Goal: Information Seeking & Learning: Learn about a topic

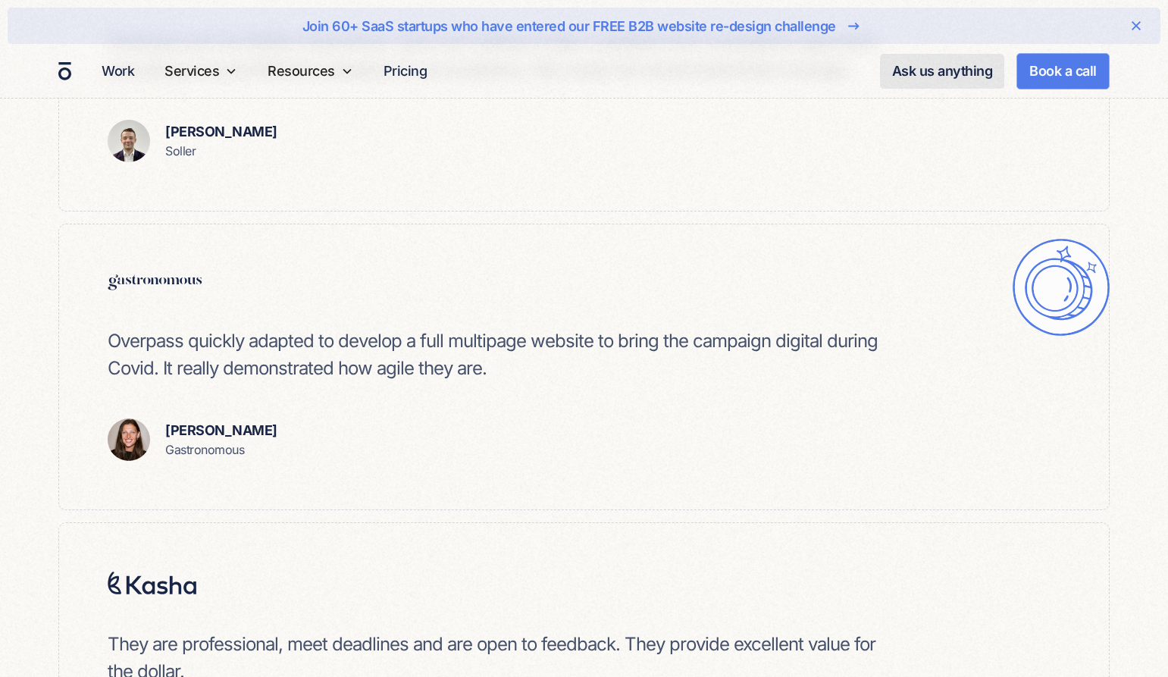
scroll to position [3312, 0]
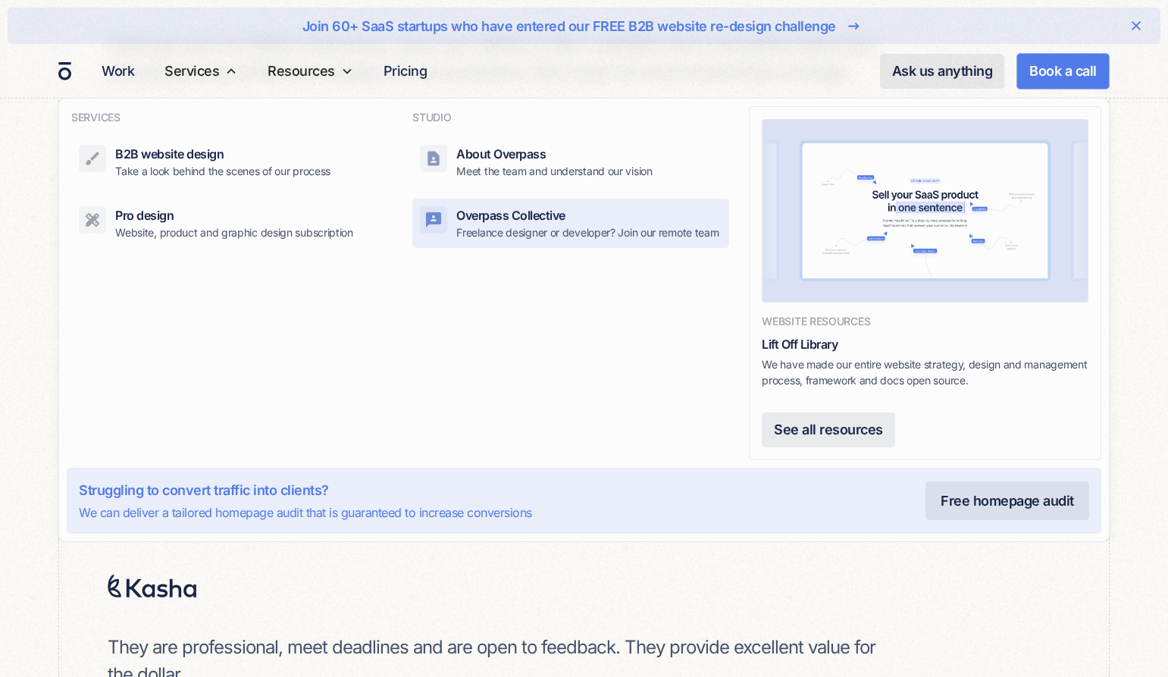
click at [524, 229] on p "Freelance designer or developer? Join our remote team" at bounding box center [587, 232] width 262 height 16
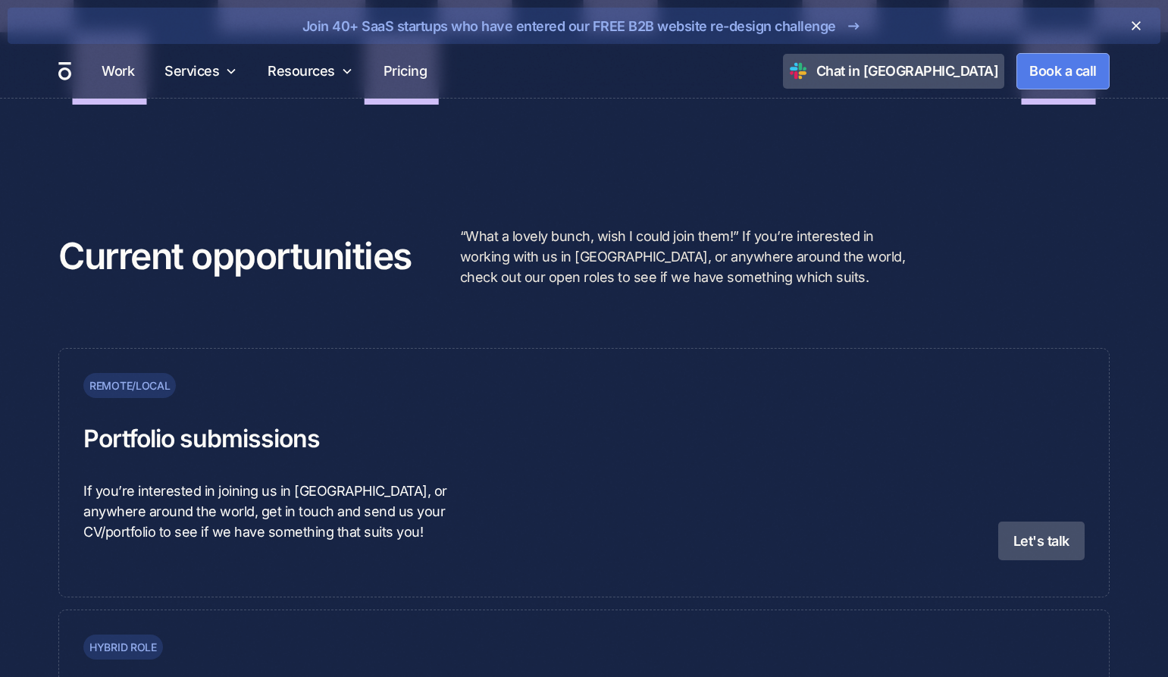
scroll to position [3700, 0]
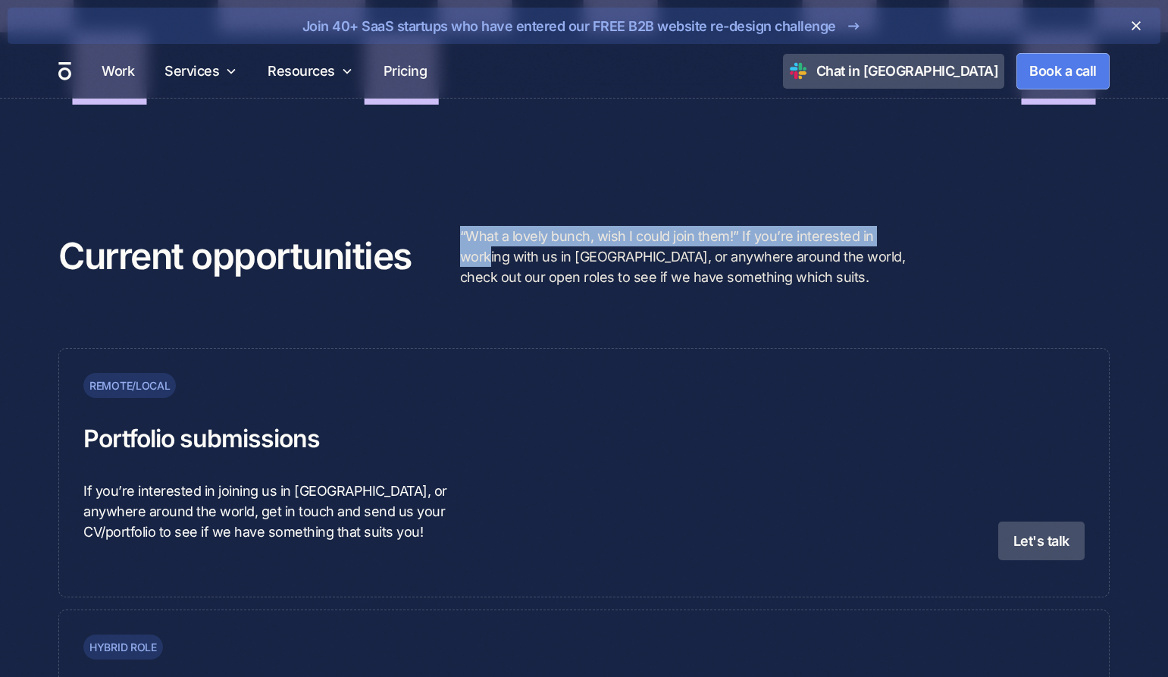
drag, startPoint x: 460, startPoint y: 238, endPoint x: 492, endPoint y: 270, distance: 45.0
click at [492, 270] on div "Current opportunities “What a lovely bunch, wish I could join them!” If you’re …" at bounding box center [583, 256] width 1051 height 61
click at [492, 270] on p "“What a lovely bunch, wish I could join them!” If you’re interested in working …" at bounding box center [687, 256] width 455 height 61
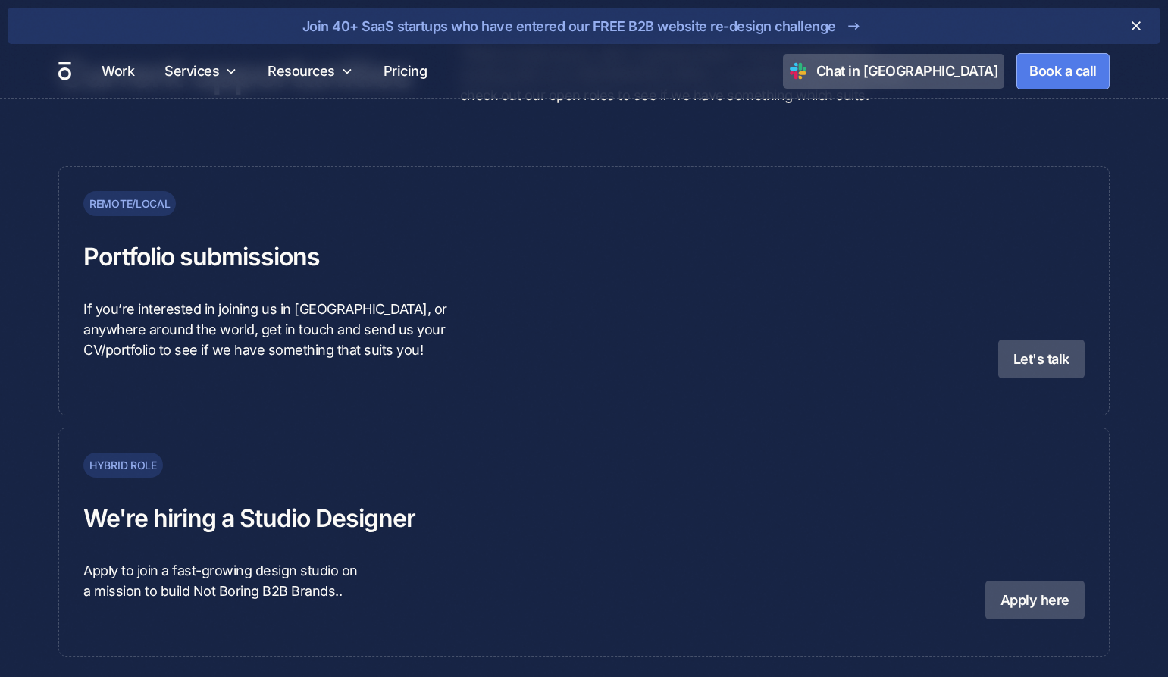
scroll to position [3969, 0]
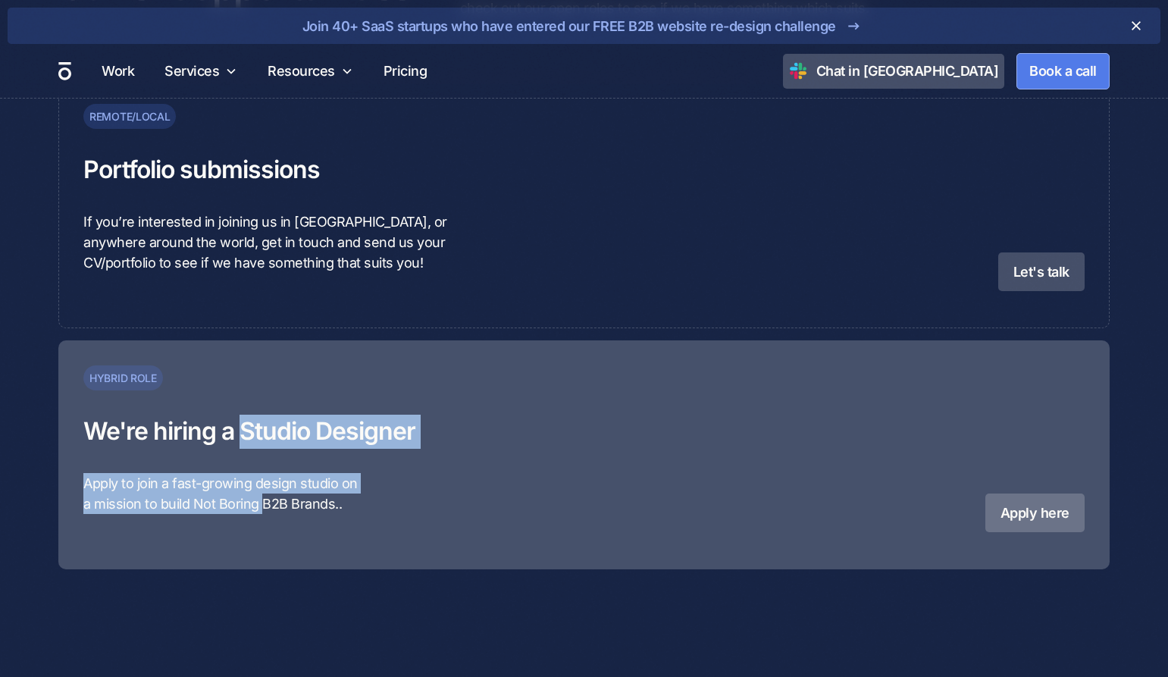
drag, startPoint x: 239, startPoint y: 415, endPoint x: 259, endPoint y: 489, distance: 76.3
click at [259, 489] on div "Hybrid role We're hiring a Studio Designer Apply to join a fast-growing design …" at bounding box center [339, 436] width 512 height 191
click at [260, 489] on p "Apply to join a fast-growing design studio on a mission to build Not Boring B2B…" at bounding box center [339, 493] width 512 height 41
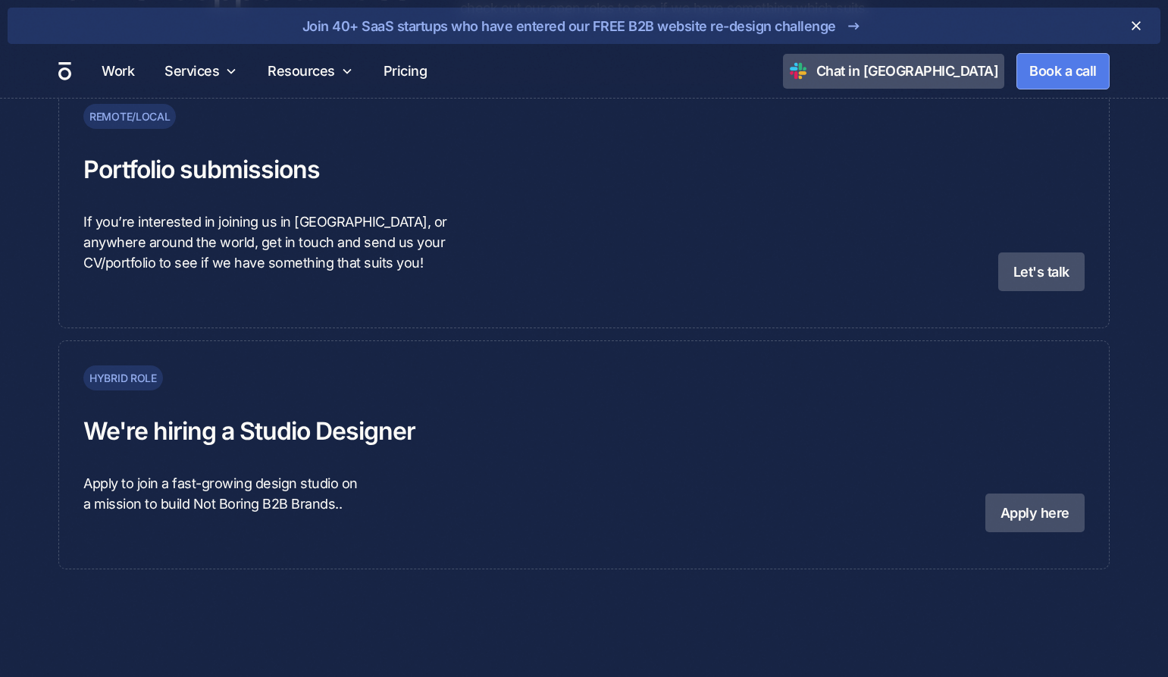
scroll to position [3966, 0]
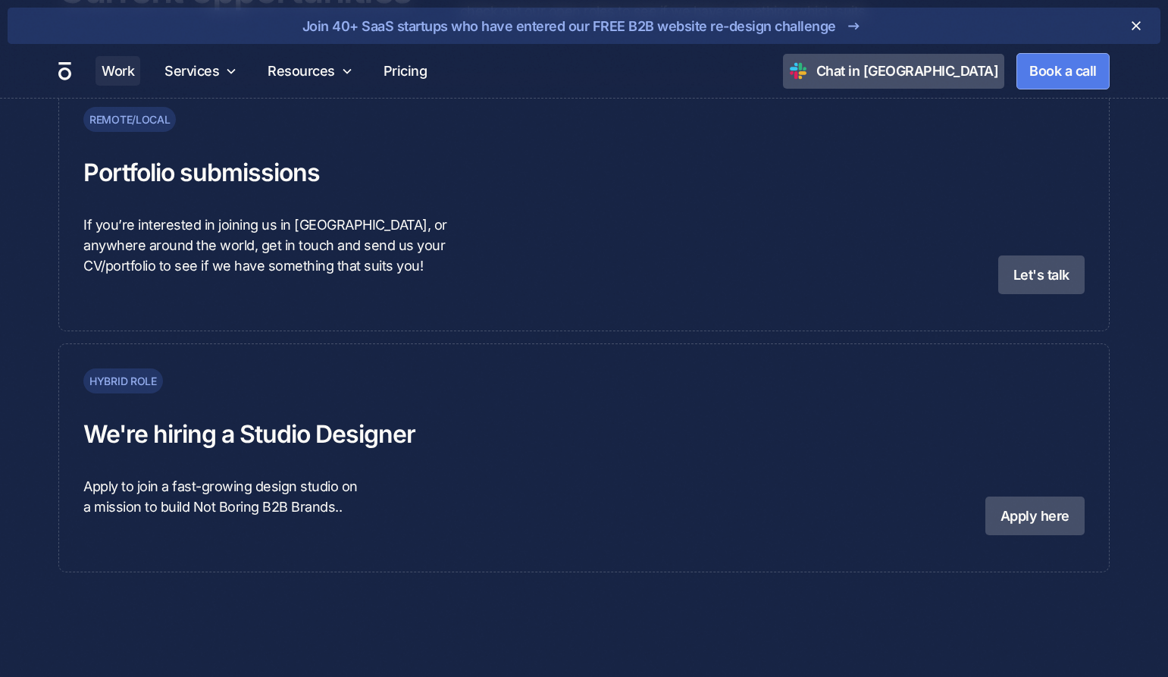
click at [122, 66] on link "Work" at bounding box center [118, 71] width 45 height 30
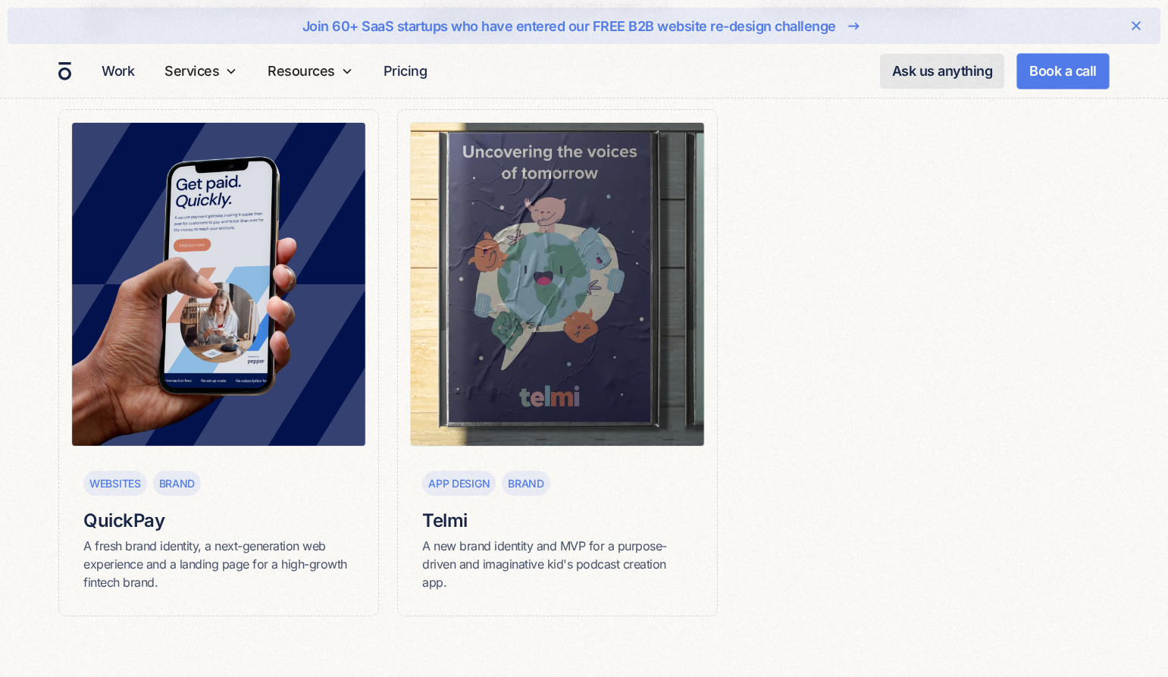
scroll to position [1962, 0]
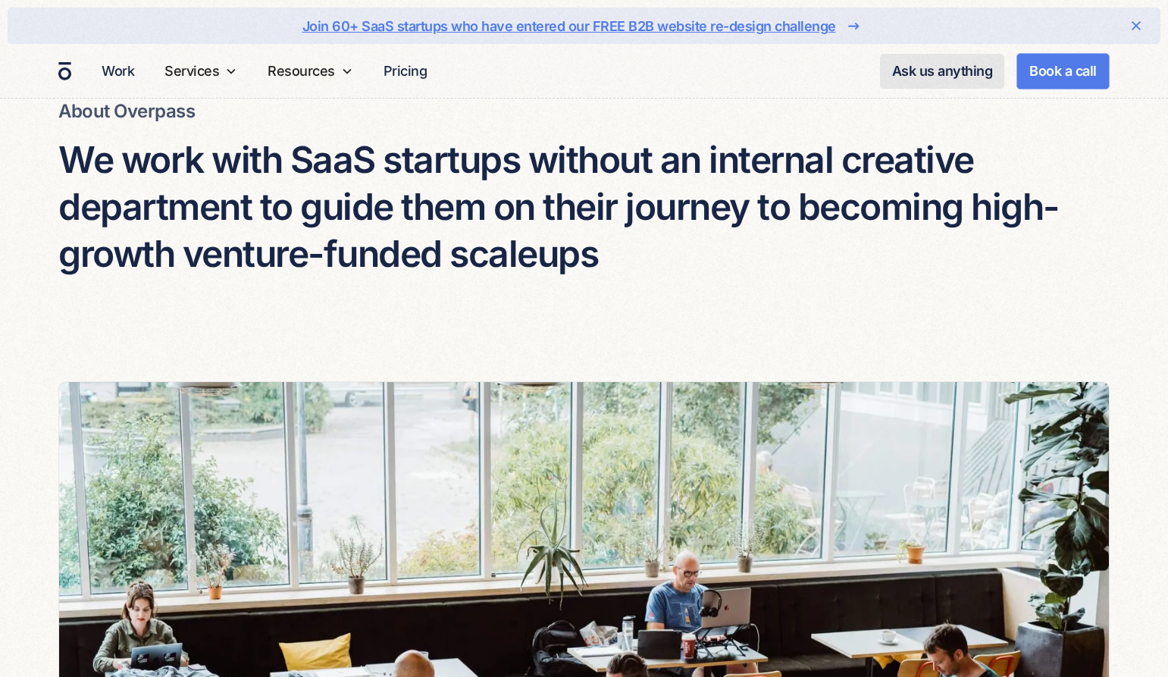
scroll to position [105, 0]
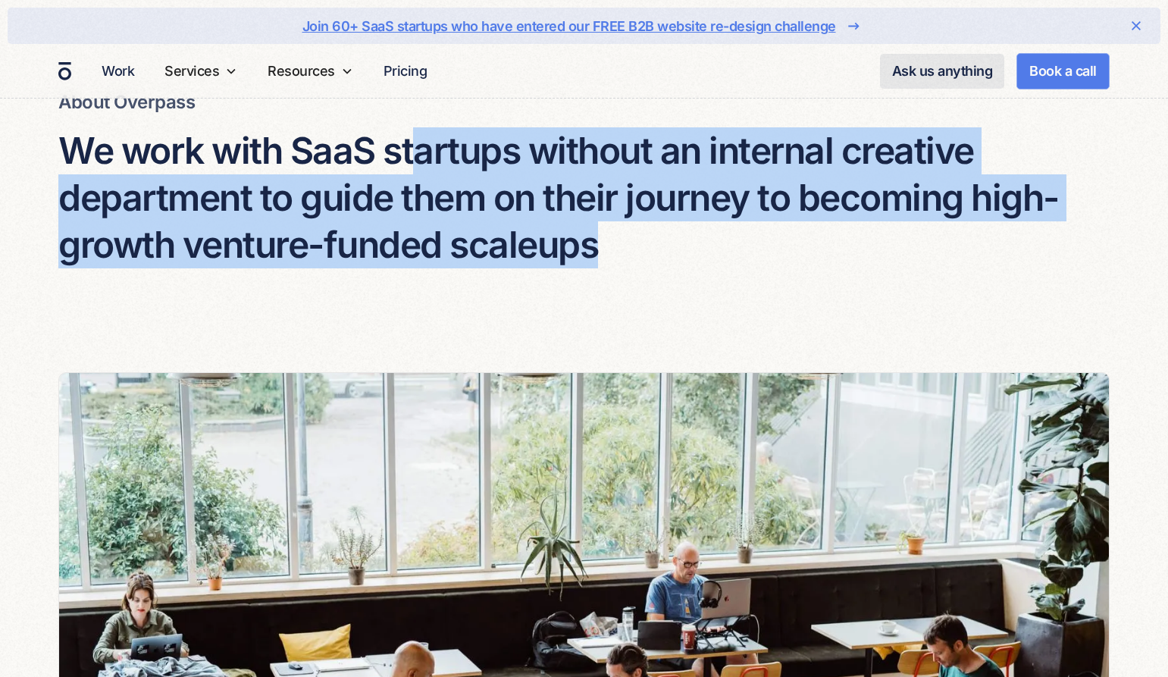
drag, startPoint x: 584, startPoint y: 249, endPoint x: 411, endPoint y: 158, distance: 196.0
click at [411, 158] on h4 "We work with SaaS startups without an internal creative department to guide the…" at bounding box center [583, 198] width 1051 height 142
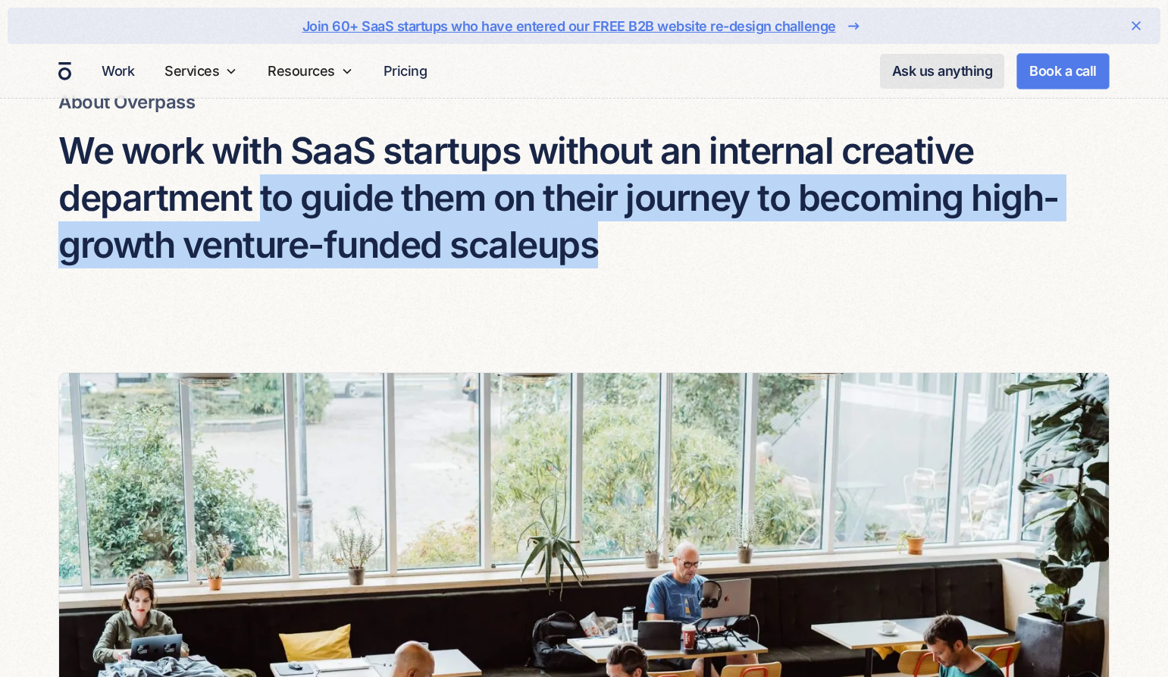
drag, startPoint x: 258, startPoint y: 198, endPoint x: 647, endPoint y: 245, distance: 391.7
click at [647, 245] on h4 "We work with SaaS startups without an internal creative department to guide the…" at bounding box center [583, 198] width 1051 height 142
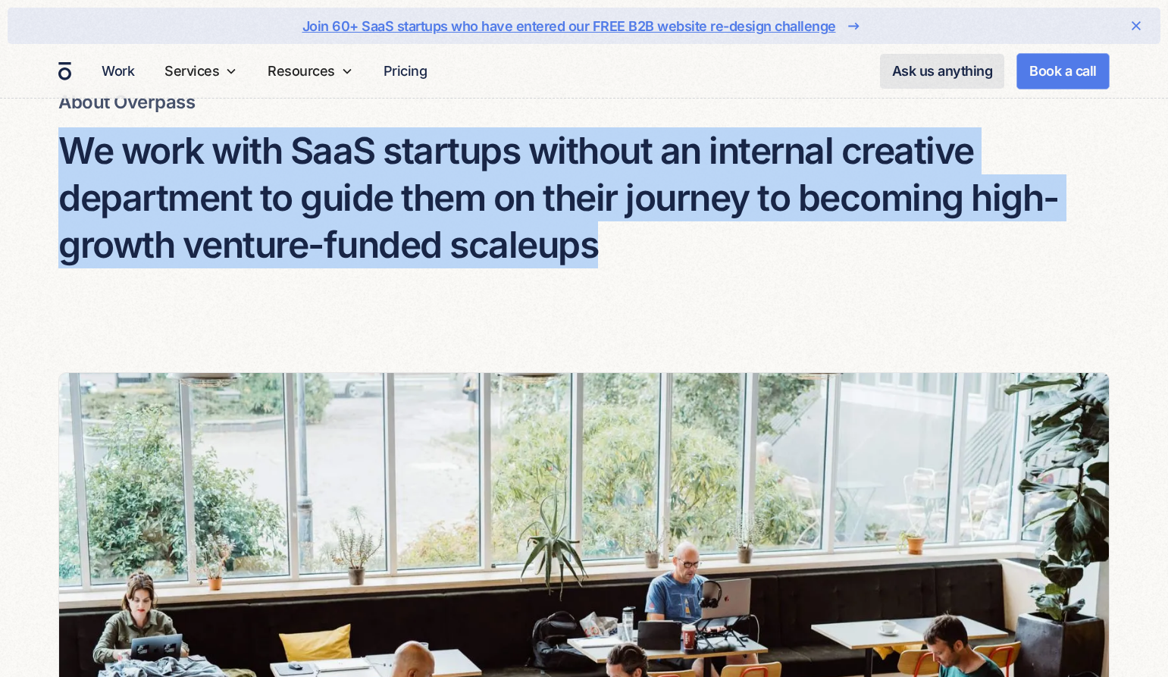
drag, startPoint x: 634, startPoint y: 250, endPoint x: 61, endPoint y: 158, distance: 579.7
click at [61, 158] on h4 "We work with SaaS startups without an internal creative department to guide the…" at bounding box center [583, 198] width 1051 height 142
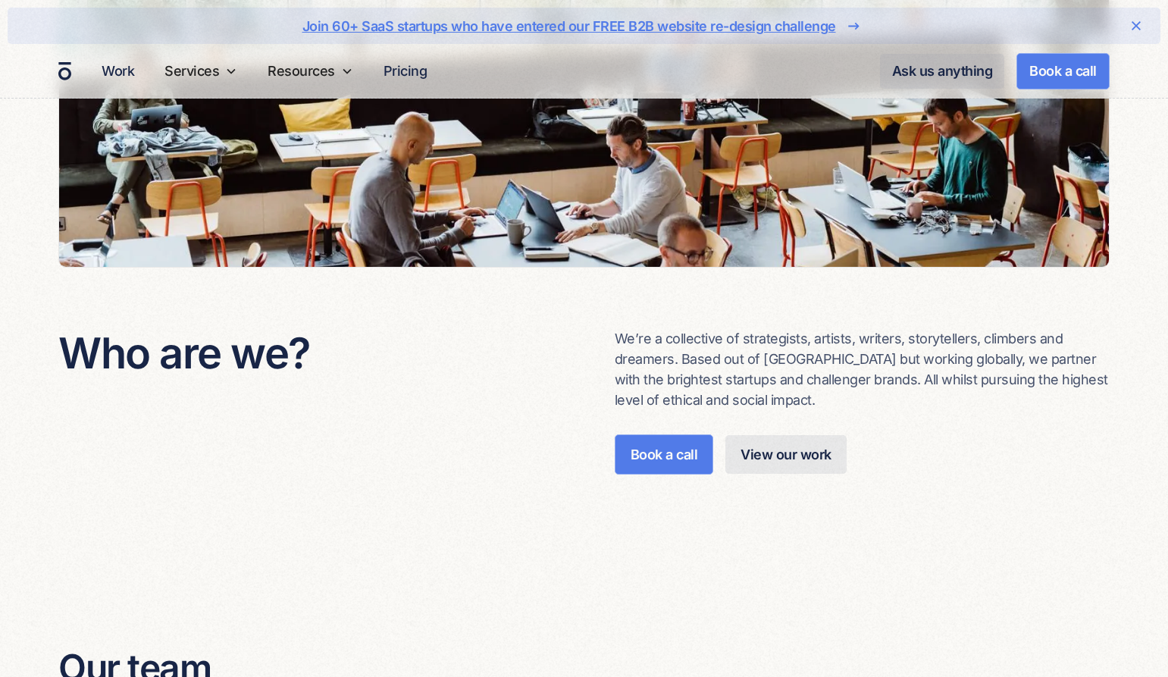
scroll to position [638, 0]
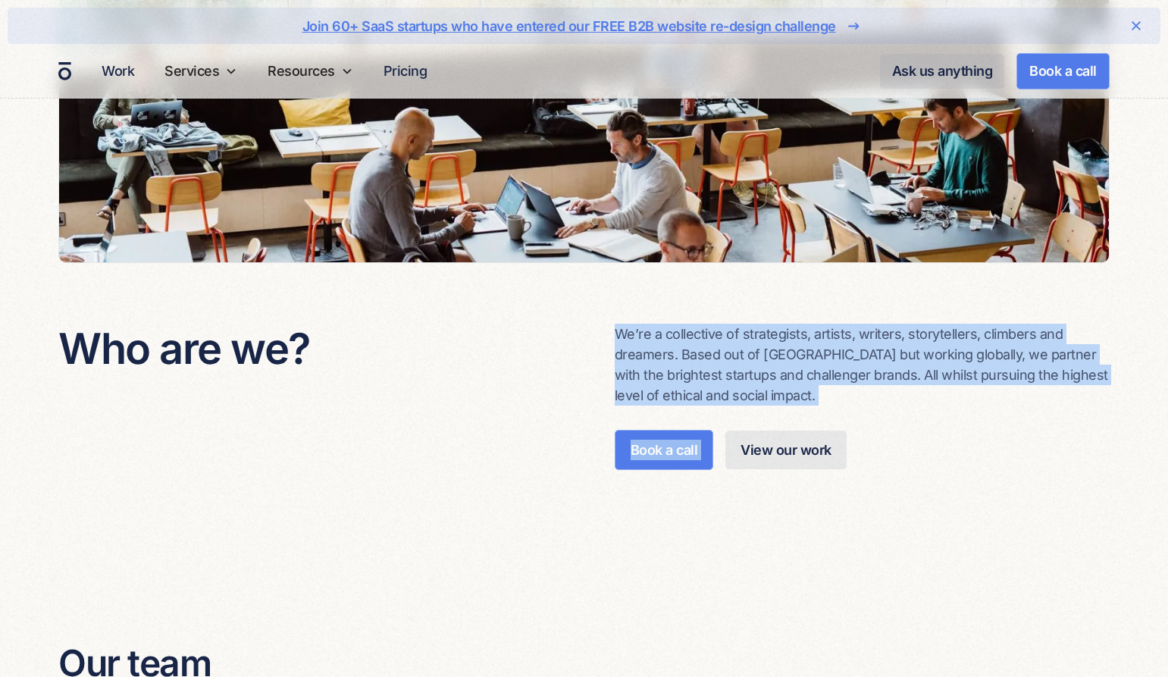
drag, startPoint x: 782, startPoint y: 395, endPoint x: 619, endPoint y: 335, distance: 173.6
click at [619, 335] on div "We’re a collective of strategists, artists, writers, storytellers, climbers and…" at bounding box center [862, 397] width 495 height 146
click at [619, 335] on p "We’re a collective of strategists, artists, writers, storytellers, climbers and…" at bounding box center [862, 365] width 495 height 82
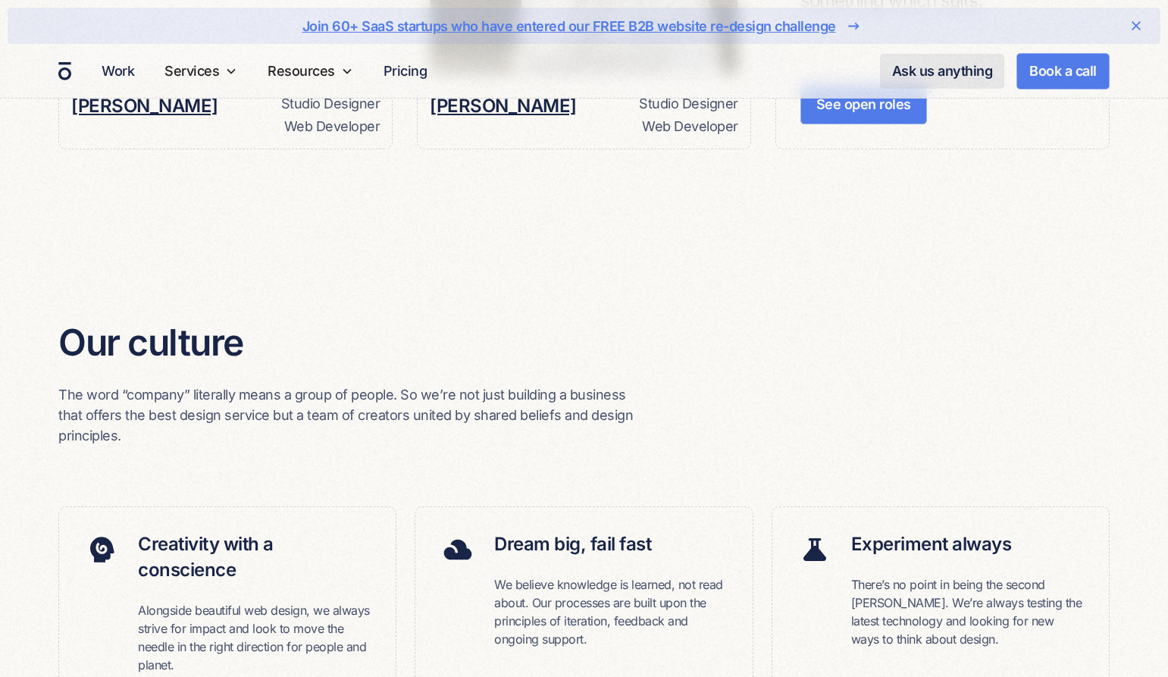
scroll to position [2130, 0]
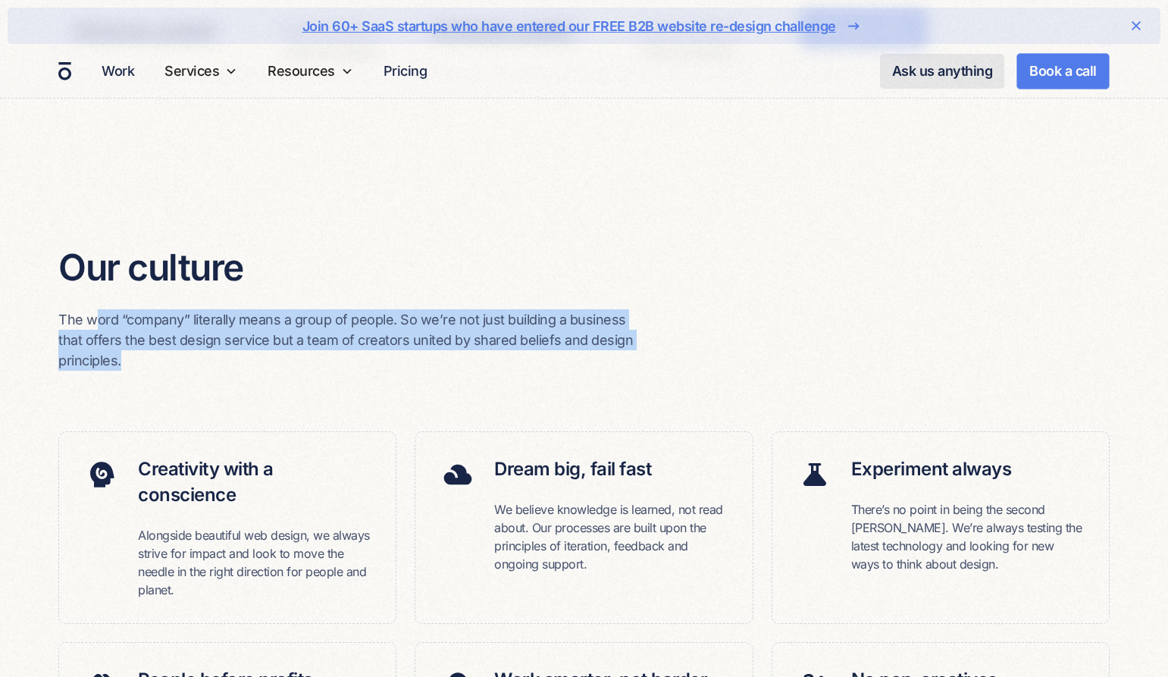
drag, startPoint x: 146, startPoint y: 371, endPoint x: 95, endPoint y: 323, distance: 70.3
click at [95, 323] on div "Our culture The word “company” literally means a group of people. So we’re not …" at bounding box center [583, 645] width 1051 height 973
click at [95, 323] on p "The word “company” literally means a group of people. So we’re not just buildin…" at bounding box center [349, 339] width 582 height 61
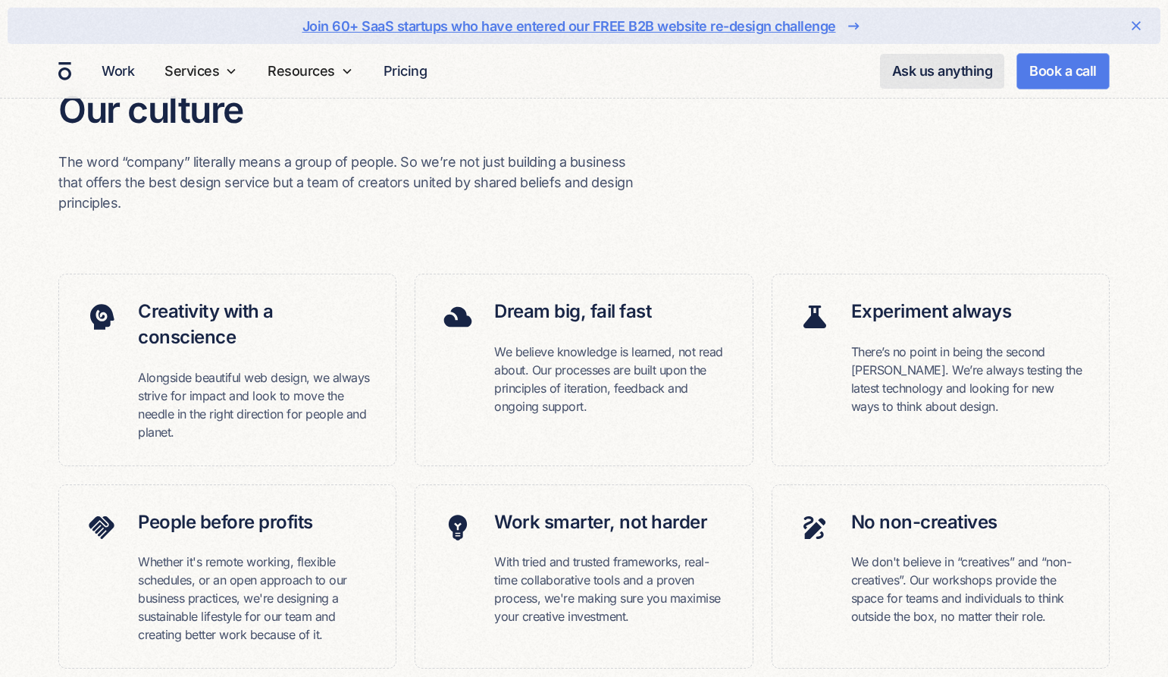
scroll to position [2378, 0]
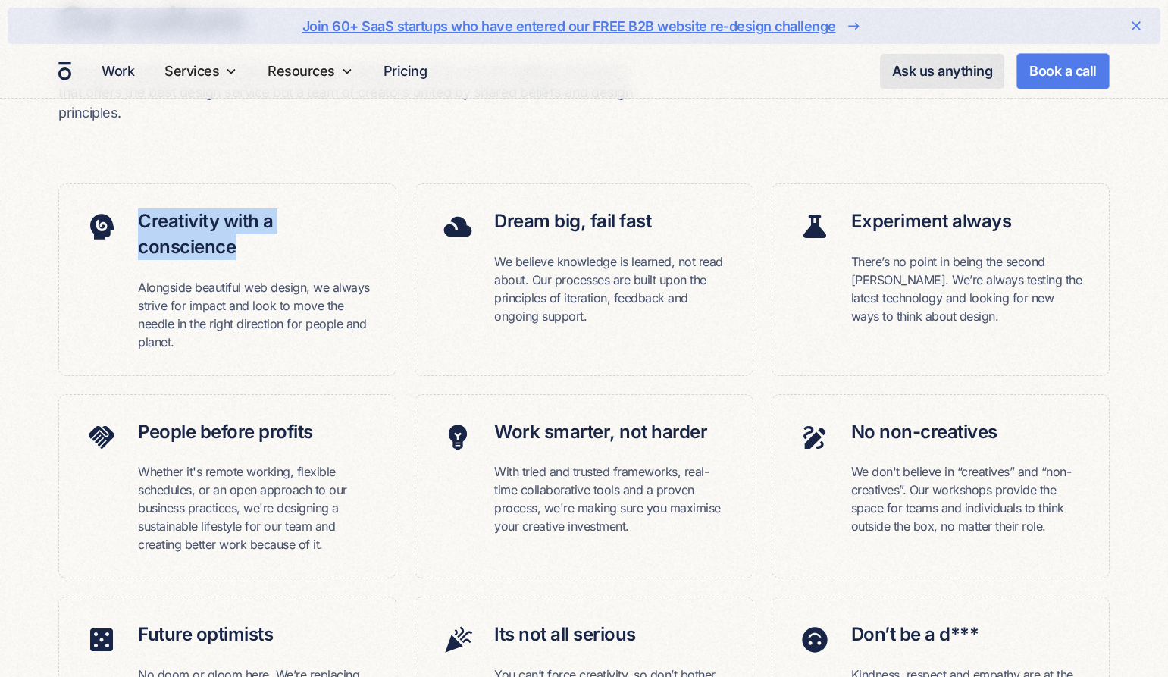
drag, startPoint x: 136, startPoint y: 219, endPoint x: 253, endPoint y: 252, distance: 121.9
click at [252, 252] on div "Creativity with a conscience Alongside beautiful web design, we always strive f…" at bounding box center [227, 279] width 338 height 192
click at [253, 252] on h6 "Creativity with a conscience" at bounding box center [254, 233] width 233 height 51
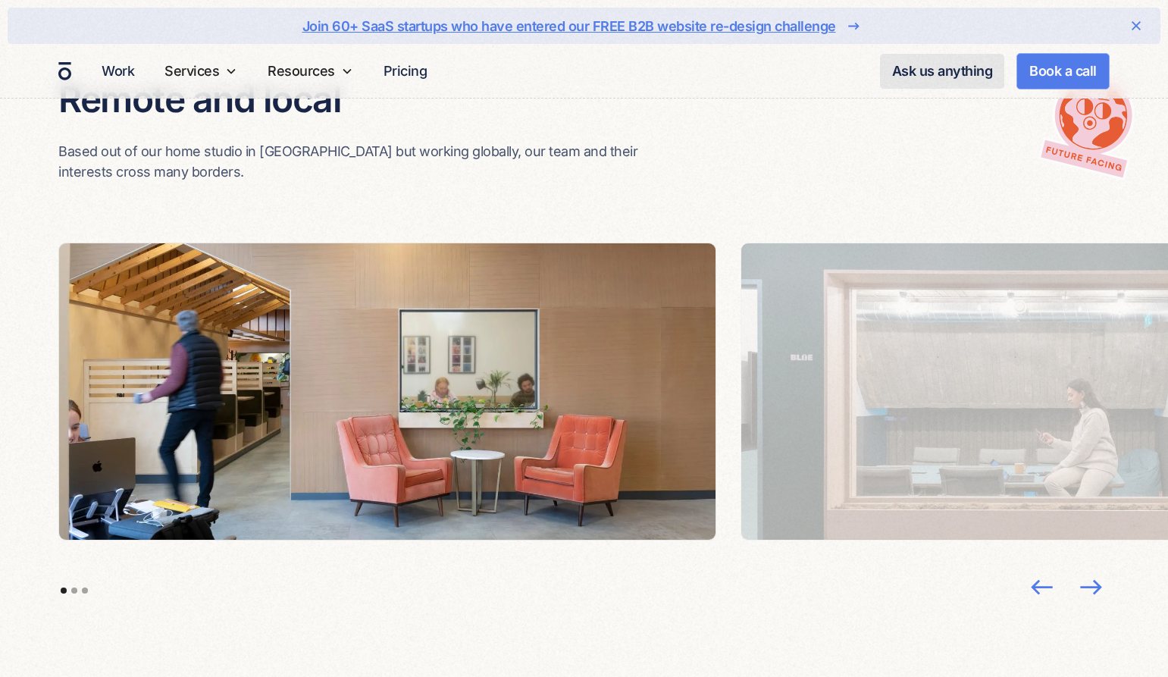
scroll to position [3276, 0]
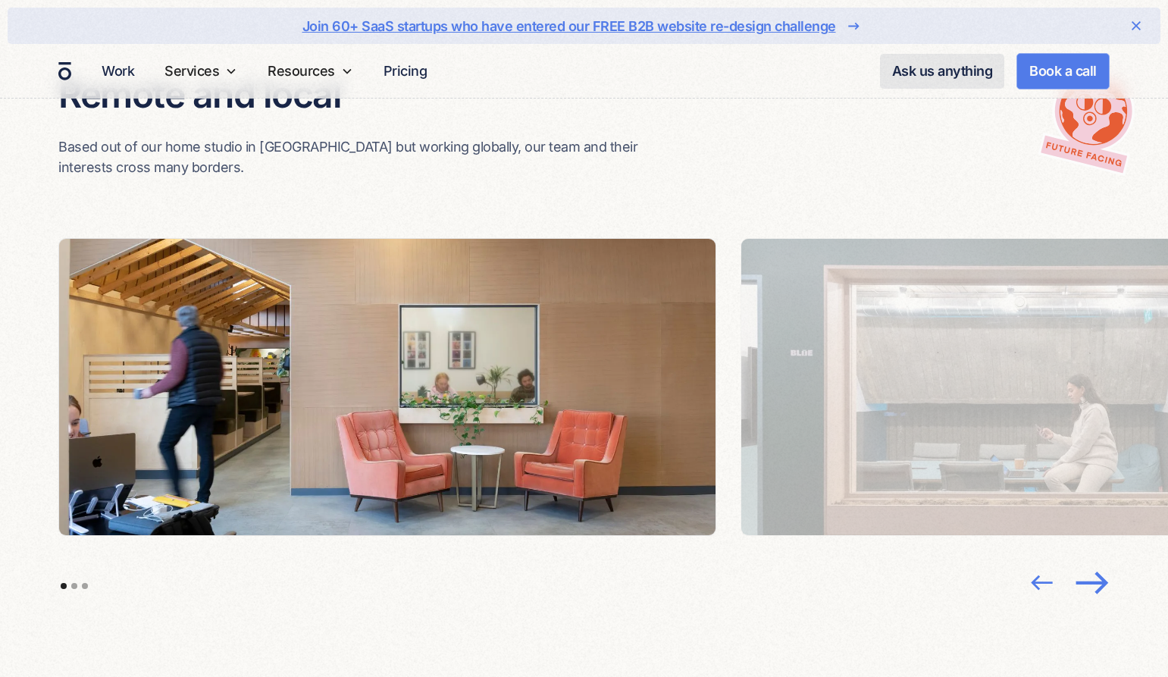
click at [1089, 562] on img "next slide" at bounding box center [1092, 581] width 40 height 39
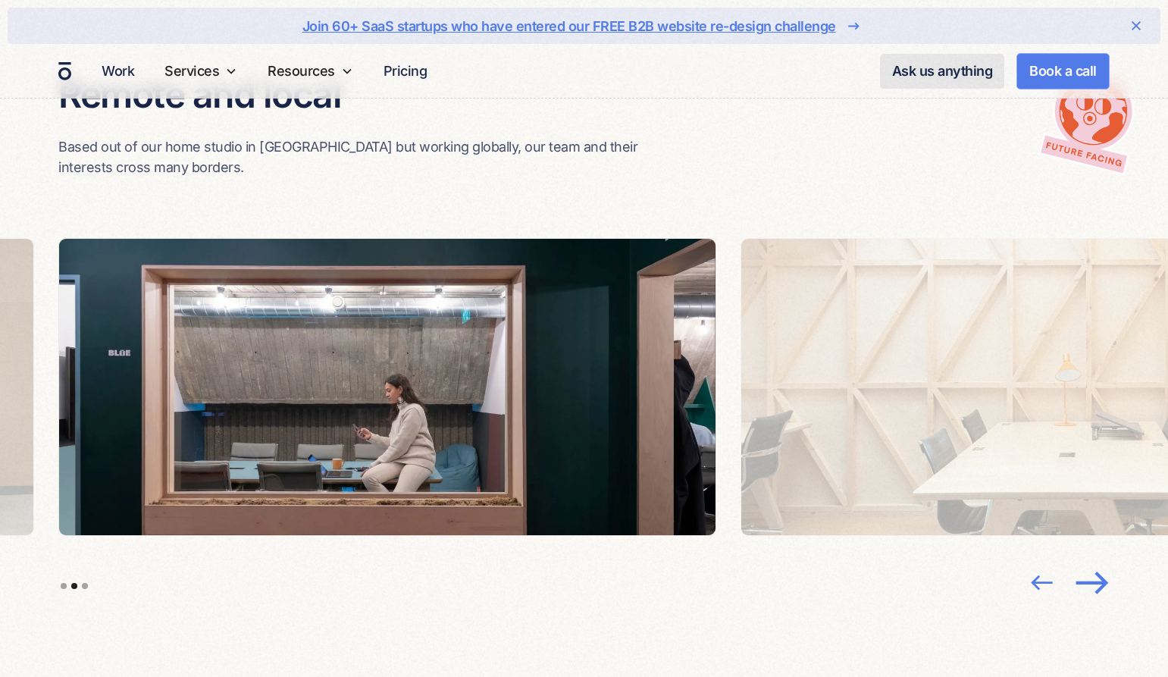
click at [1089, 562] on img "next slide" at bounding box center [1092, 581] width 40 height 39
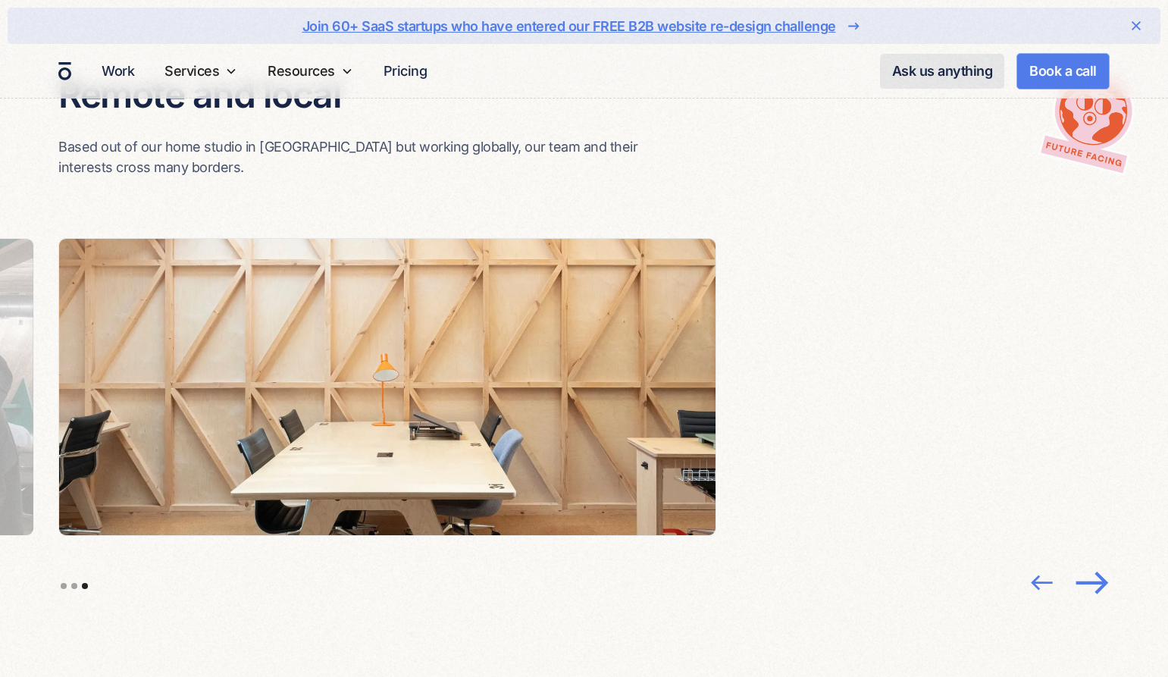
click at [1100, 562] on img "next slide" at bounding box center [1092, 581] width 40 height 39
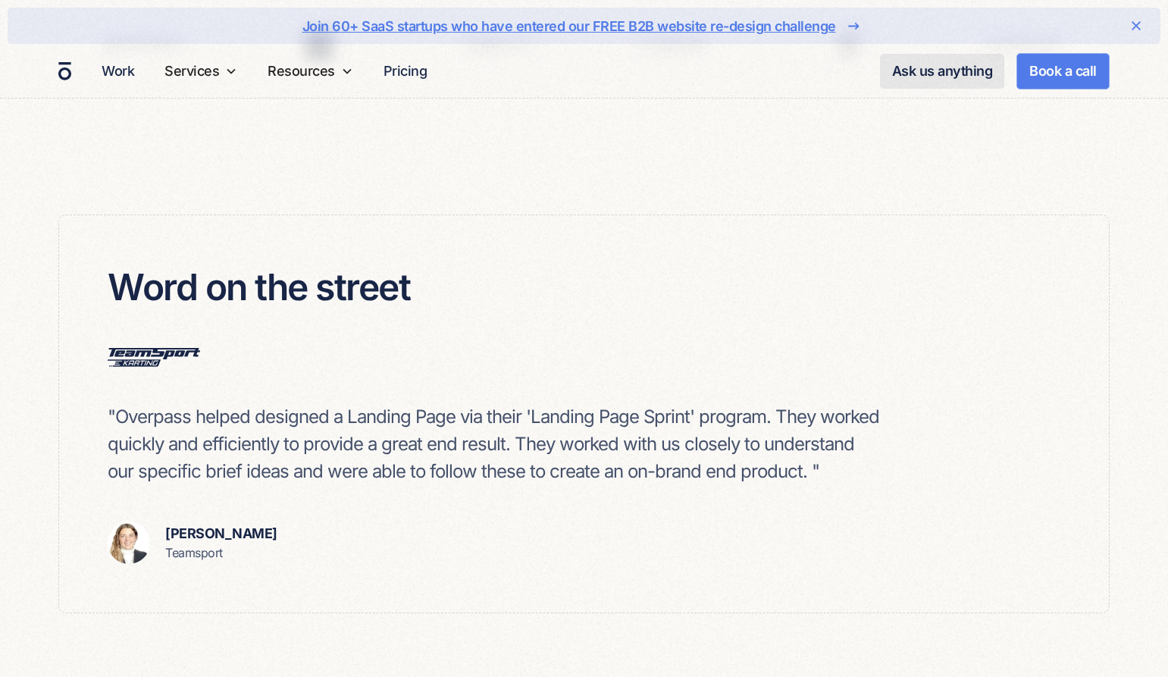
scroll to position [4366, 0]
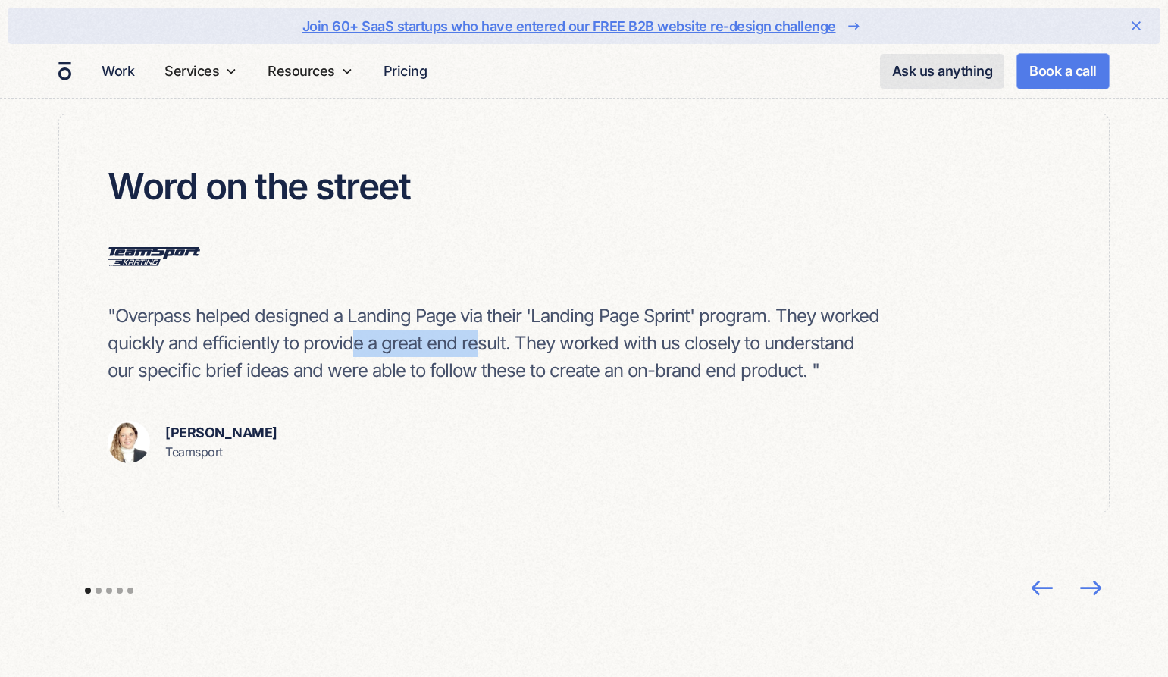
drag, startPoint x: 352, startPoint y: 324, endPoint x: 481, endPoint y: 333, distance: 129.2
click at [481, 334] on p ""Overpass helped designed a Landing Page via their 'Landing Page Sprint' progra…" at bounding box center [496, 343] width 776 height 82
click at [485, 330] on p ""Overpass helped designed a Landing Page via their 'Landing Page Sprint' progra…" at bounding box center [496, 343] width 776 height 82
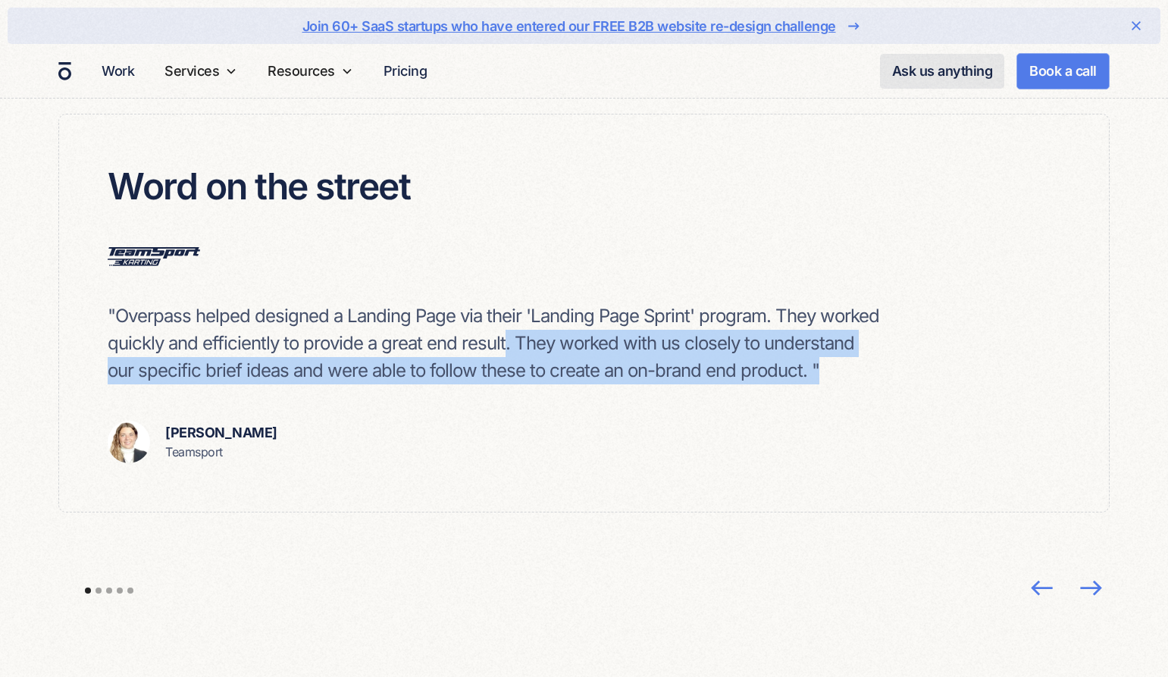
drag, startPoint x: 585, startPoint y: 349, endPoint x: 792, endPoint y: 357, distance: 207.1
click at [792, 357] on p ""Overpass helped designed a Landing Page via their 'Landing Page Sprint' progra…" at bounding box center [496, 343] width 776 height 82
click at [793, 357] on p ""Overpass helped designed a Landing Page via their 'Landing Page Sprint' progra…" at bounding box center [496, 343] width 776 height 82
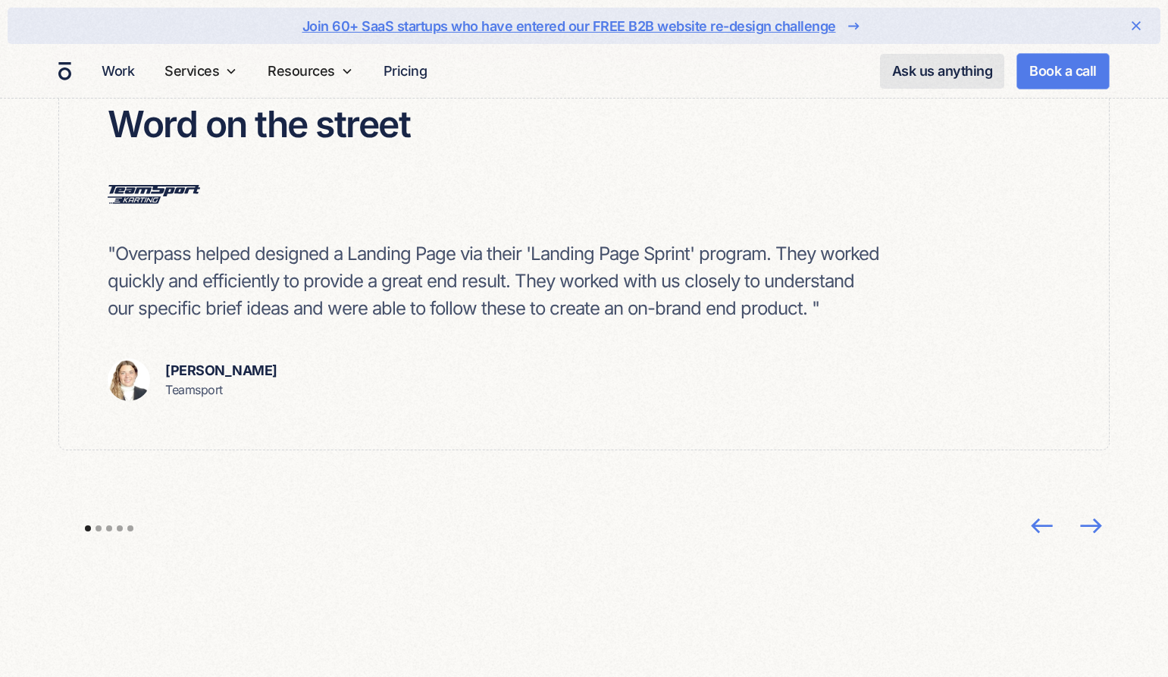
scroll to position [4468, 0]
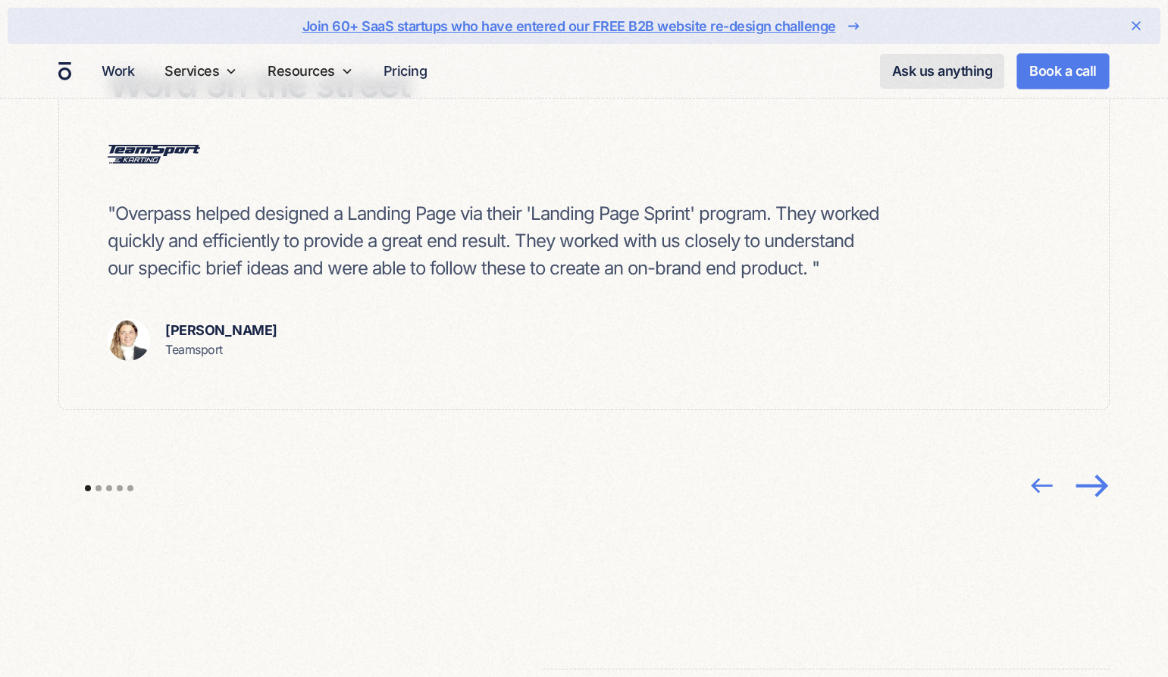
click at [1085, 466] on img "next slide" at bounding box center [1092, 485] width 40 height 39
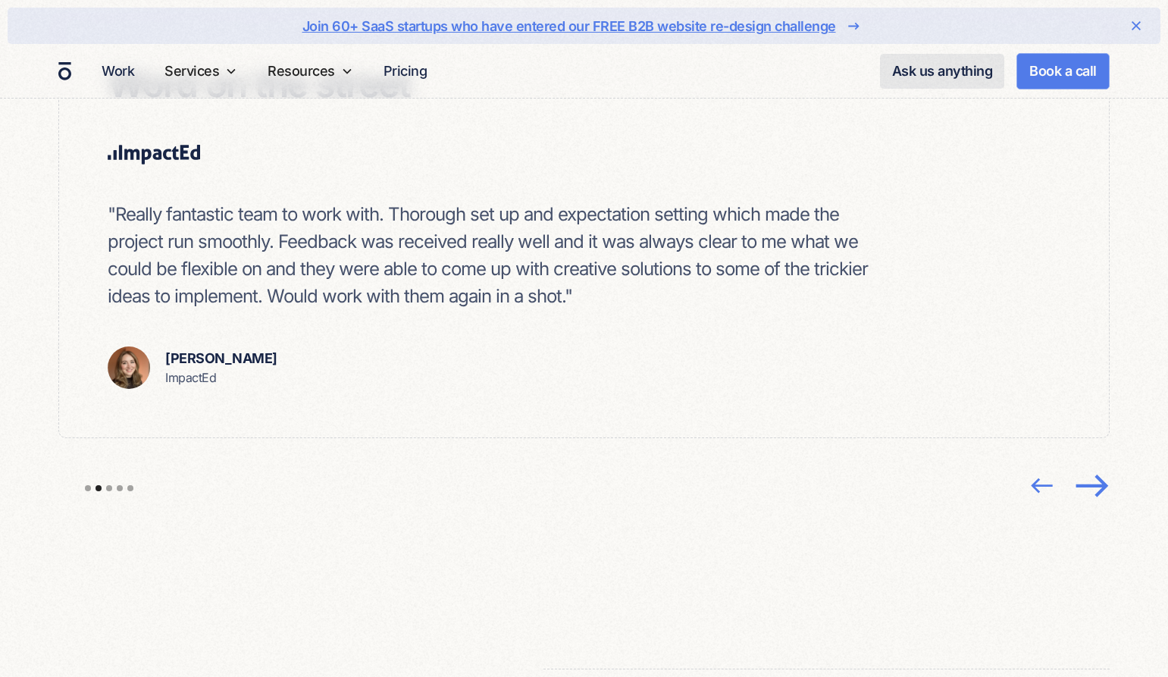
click at [1074, 471] on img "next slide" at bounding box center [1092, 485] width 40 height 39
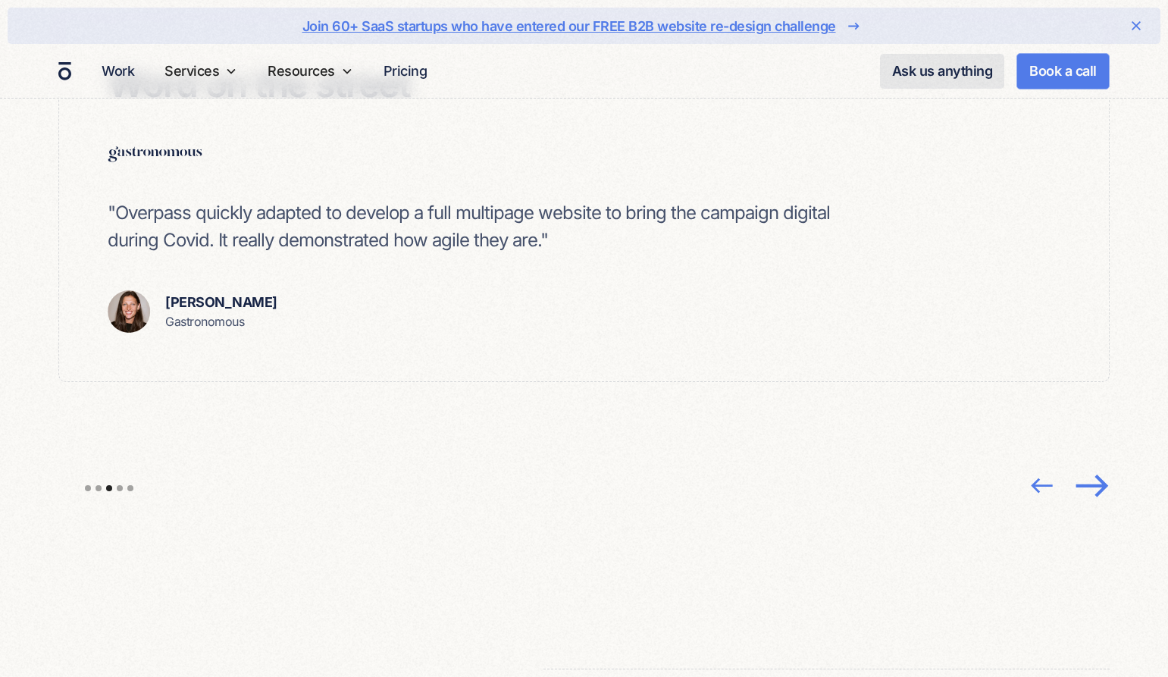
click at [1090, 466] on img "next slide" at bounding box center [1092, 485] width 40 height 39
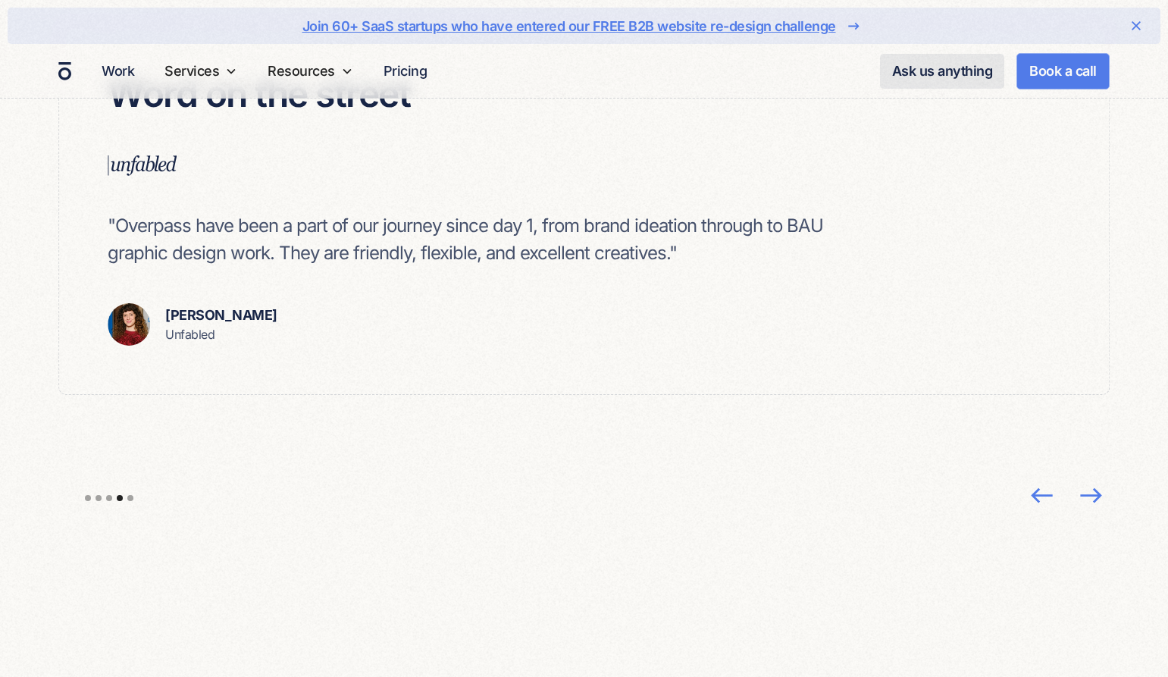
scroll to position [4456, 0]
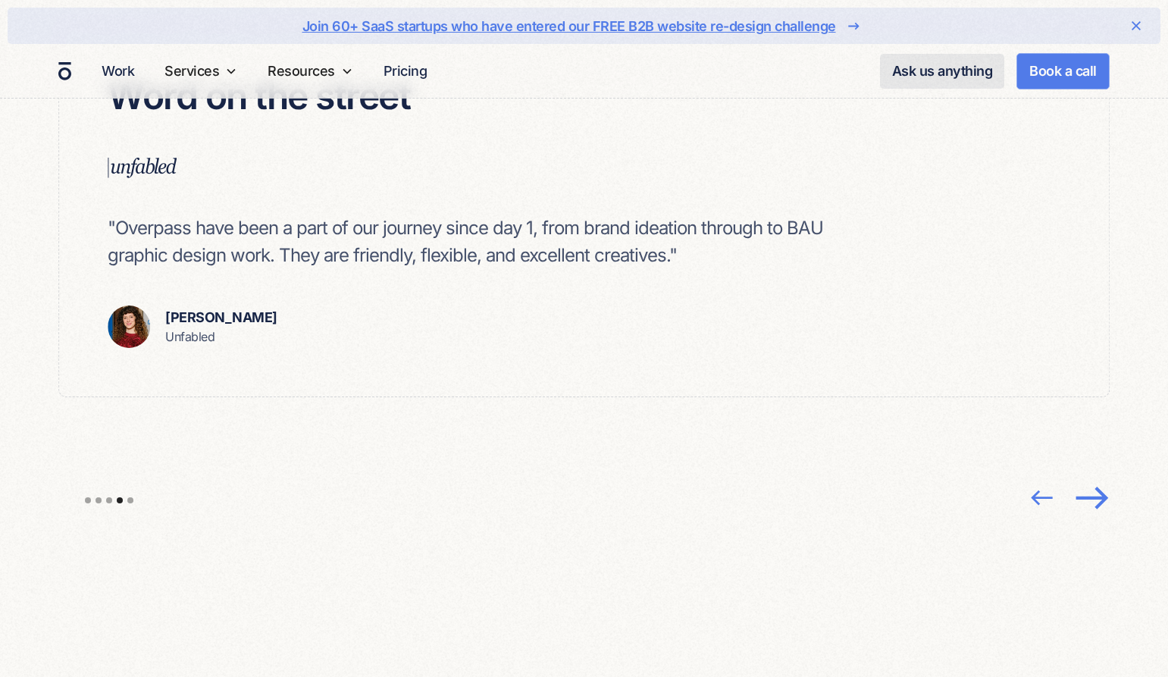
click at [1075, 475] on div "next slide" at bounding box center [1091, 497] width 55 height 55
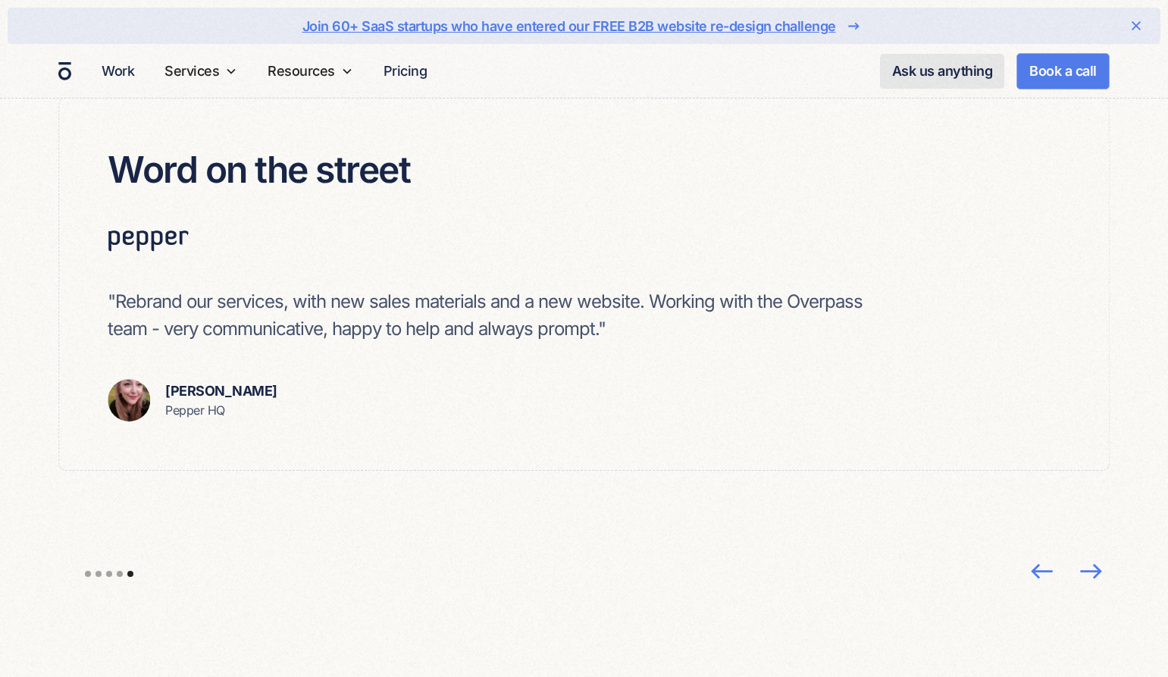
scroll to position [4380, 0]
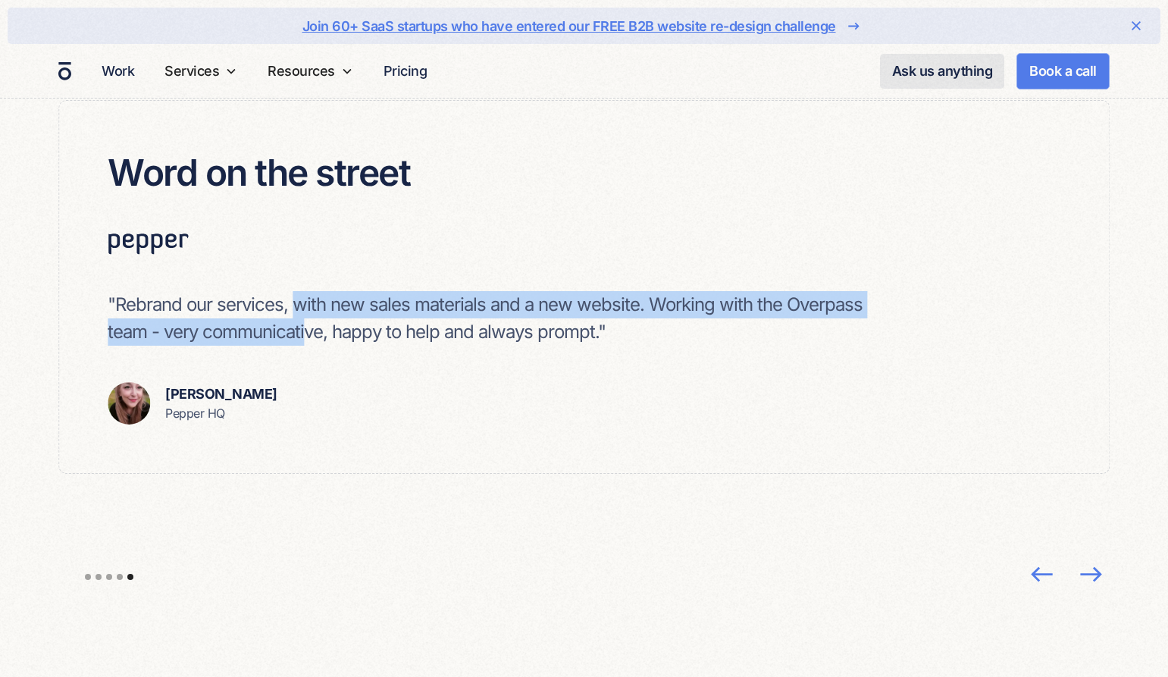
drag, startPoint x: 299, startPoint y: 290, endPoint x: 305, endPoint y: 310, distance: 20.9
click at [305, 310] on p ""Rebrand our services, with new sales materials and a new website. Working with…" at bounding box center [496, 318] width 776 height 55
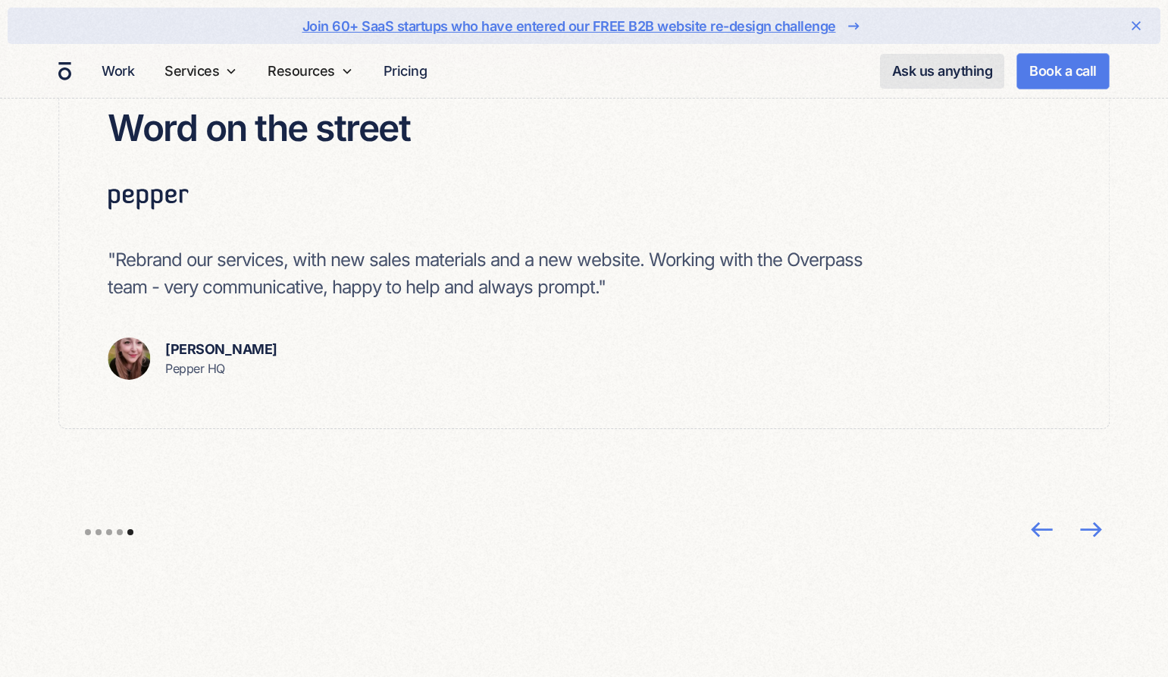
scroll to position [4816, 0]
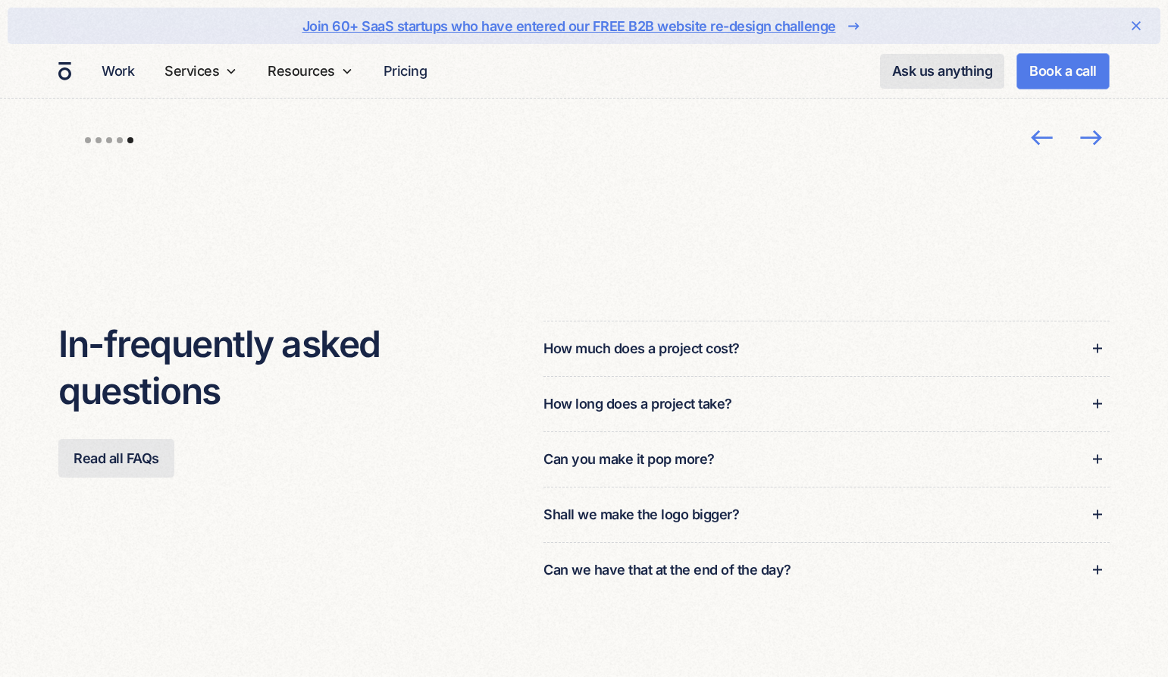
click at [796, 351] on div "How much does a project cost?" at bounding box center [826, 348] width 566 height 55
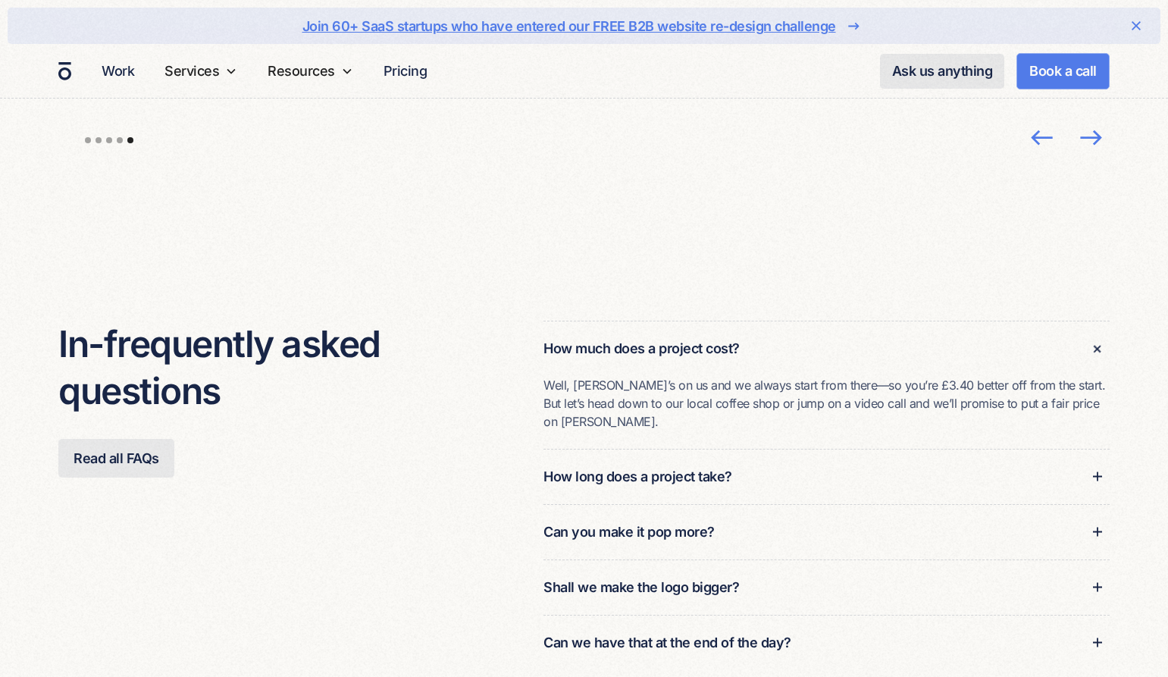
click at [782, 449] on div "How long does a project take?" at bounding box center [826, 476] width 566 height 55
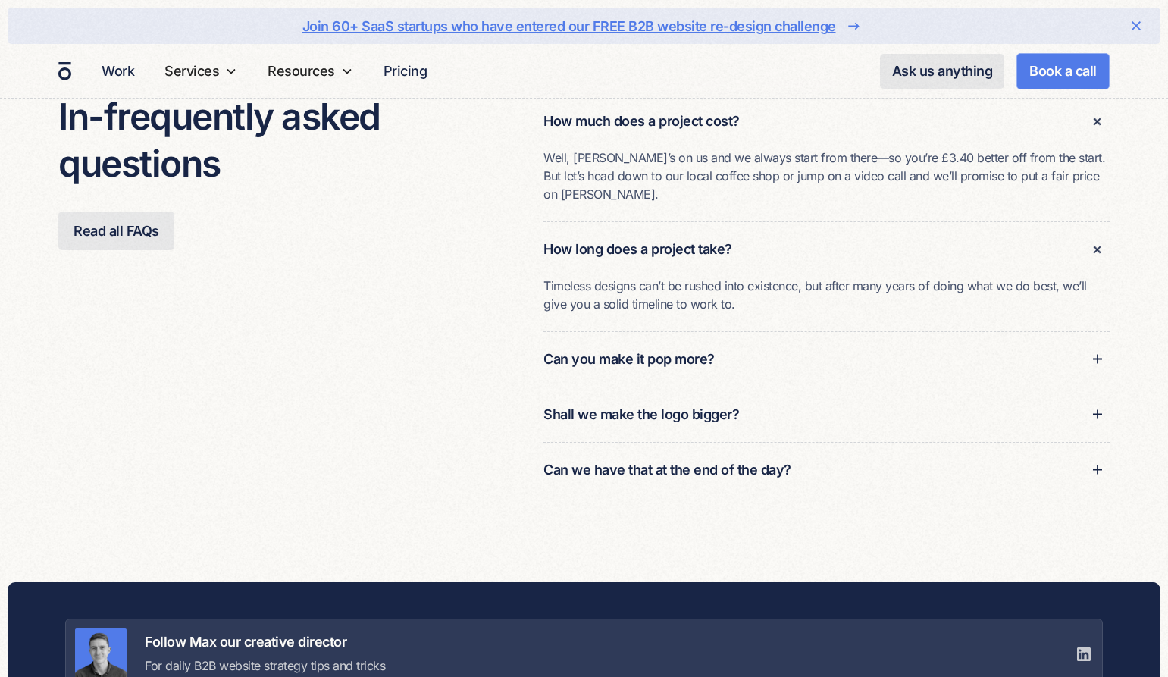
scroll to position [5191, 0]
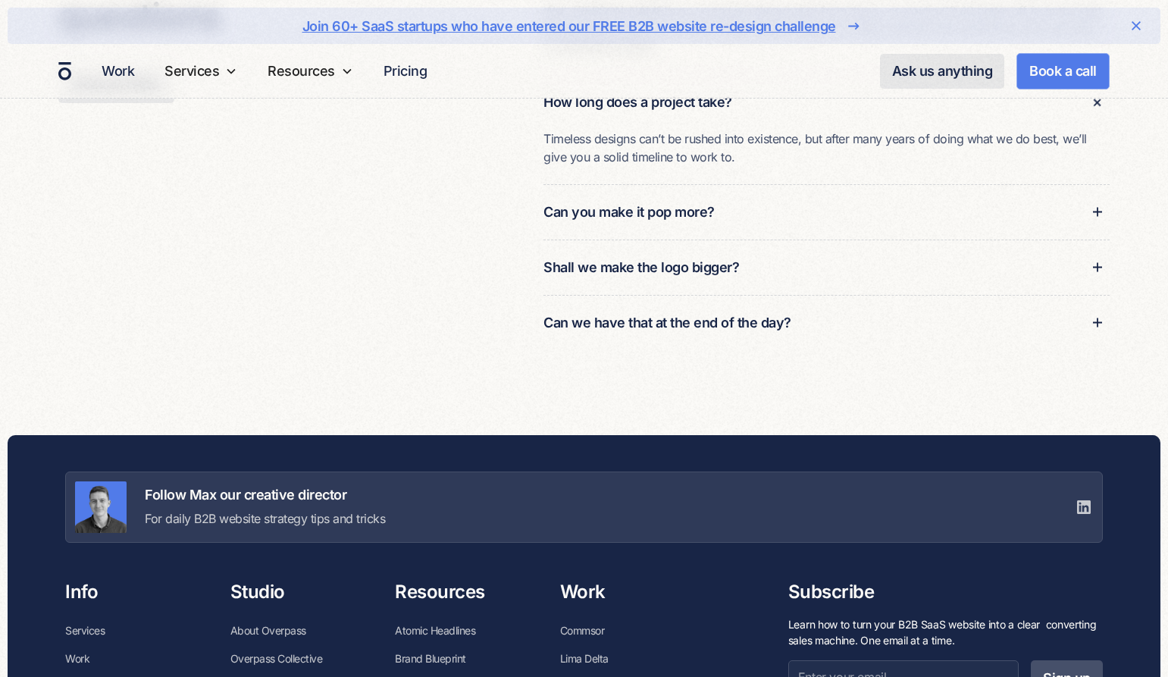
click at [764, 188] on div "Can you make it pop more?" at bounding box center [826, 211] width 566 height 55
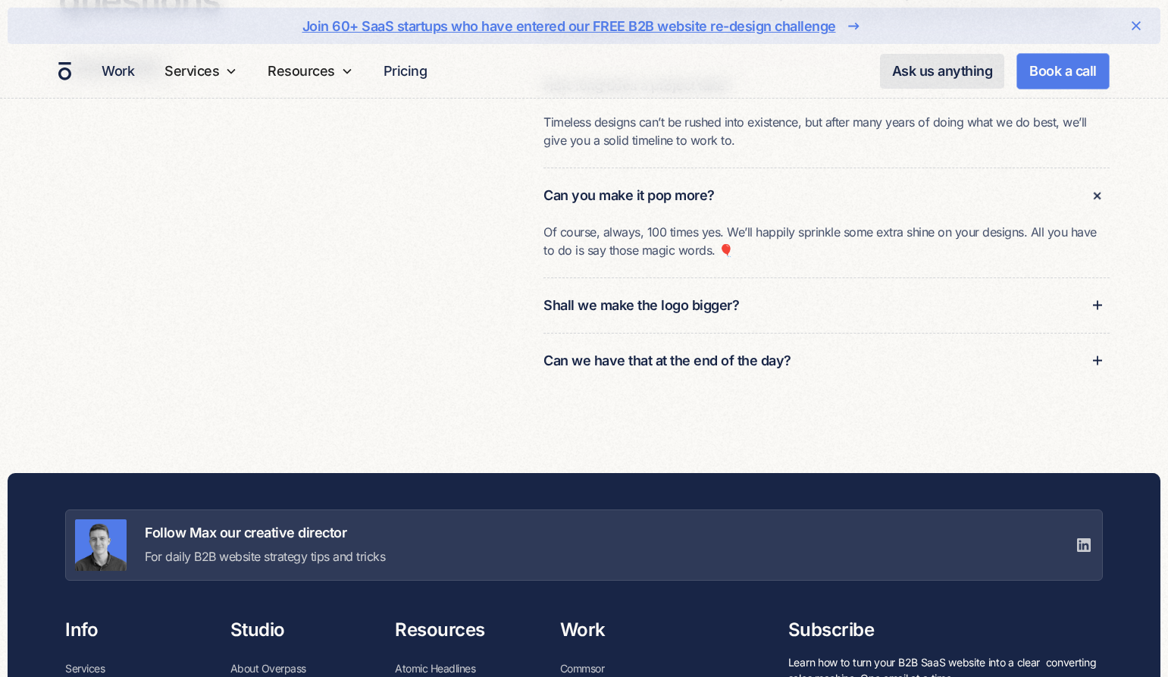
scroll to position [5249, 0]
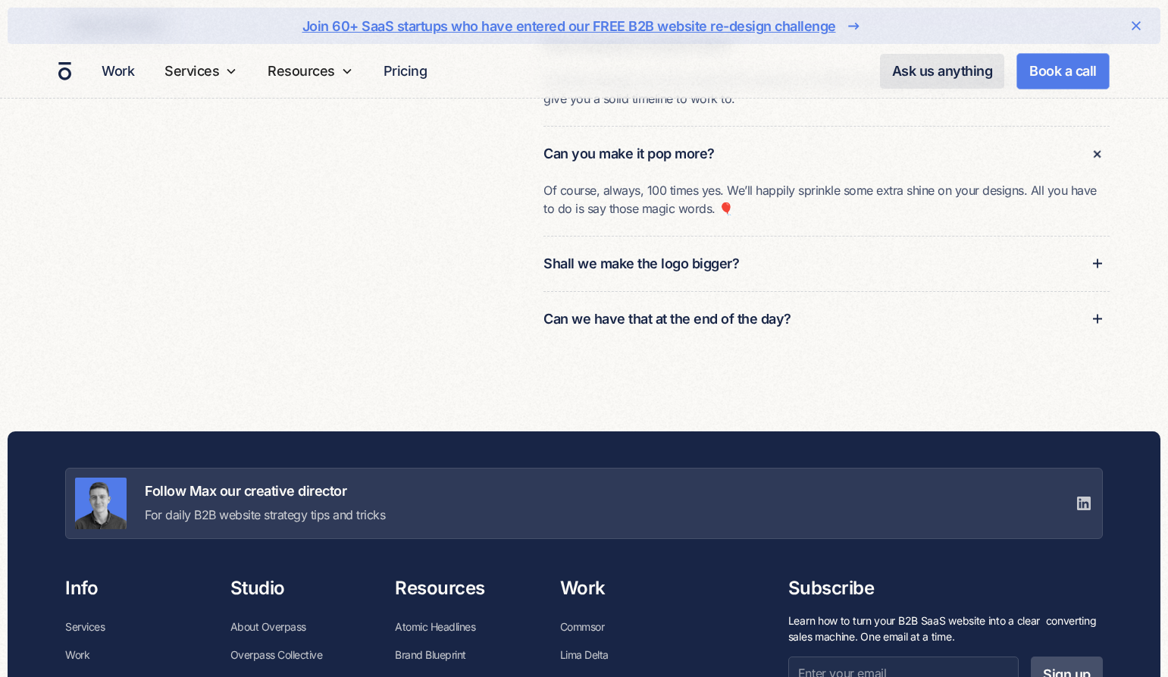
click at [776, 247] on div "Shall we make the logo bigger?" at bounding box center [826, 263] width 566 height 55
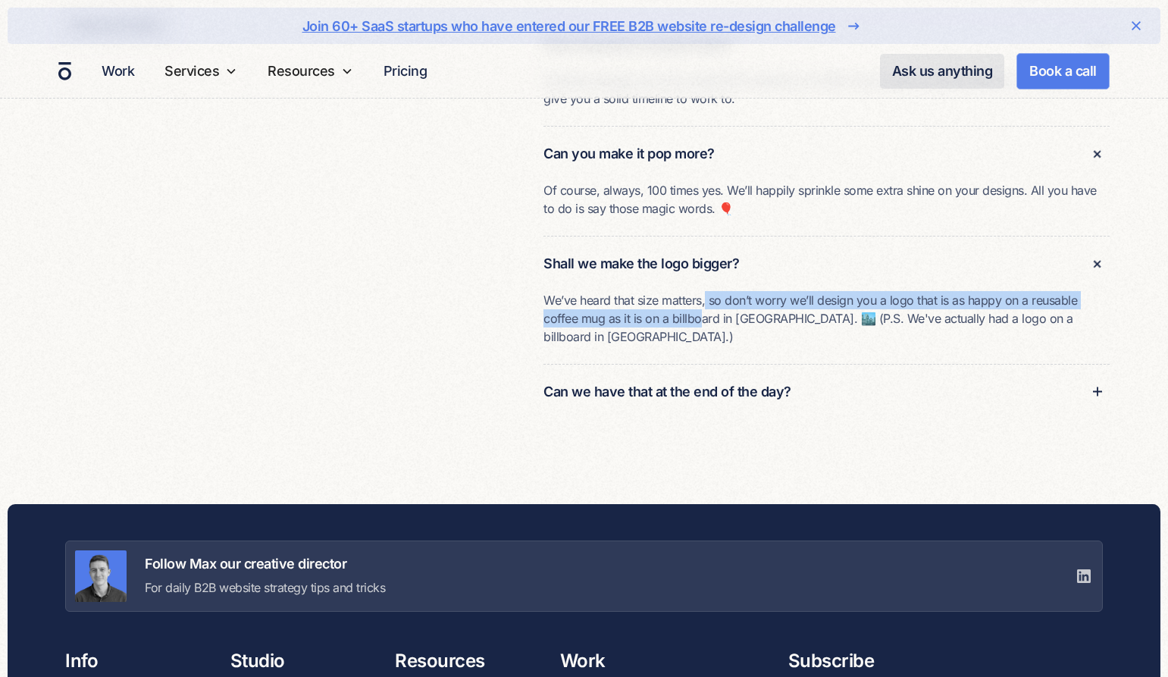
drag, startPoint x: 705, startPoint y: 283, endPoint x: 701, endPoint y: 301, distance: 17.8
click at [701, 301] on p "We’ve heard that size matters, so don’t worry we’ll design you a logo that is a…" at bounding box center [826, 318] width 566 height 55
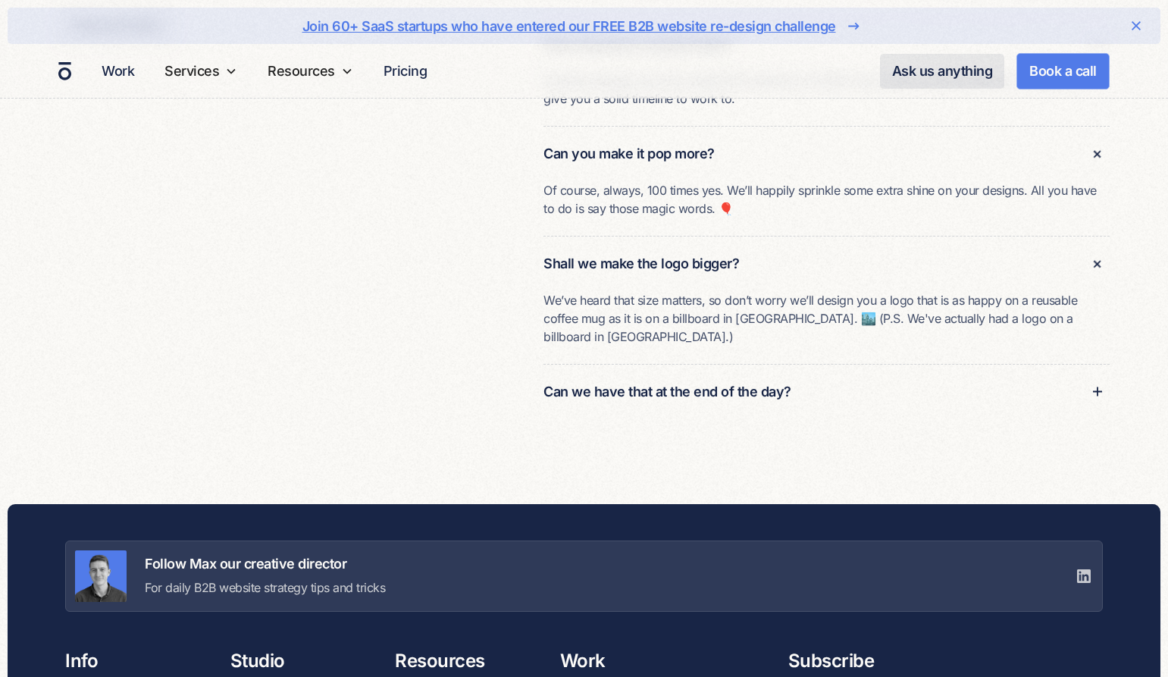
click at [700, 364] on div "Can we have that at the end of the day?" at bounding box center [826, 391] width 566 height 55
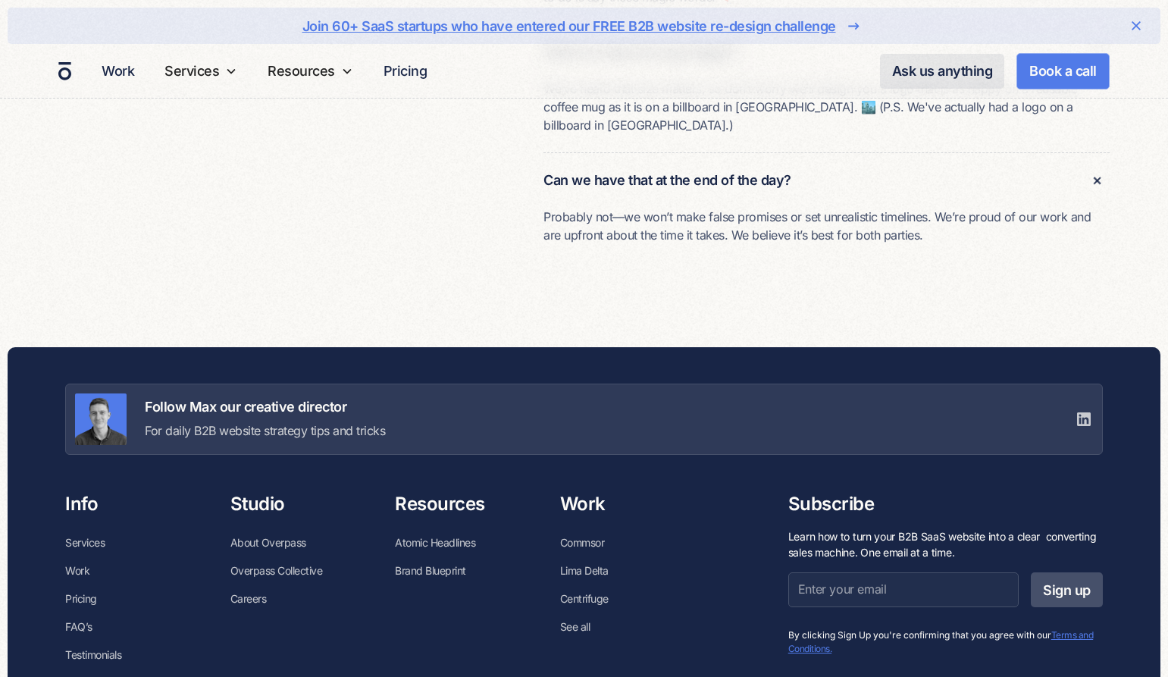
scroll to position [5558, 0]
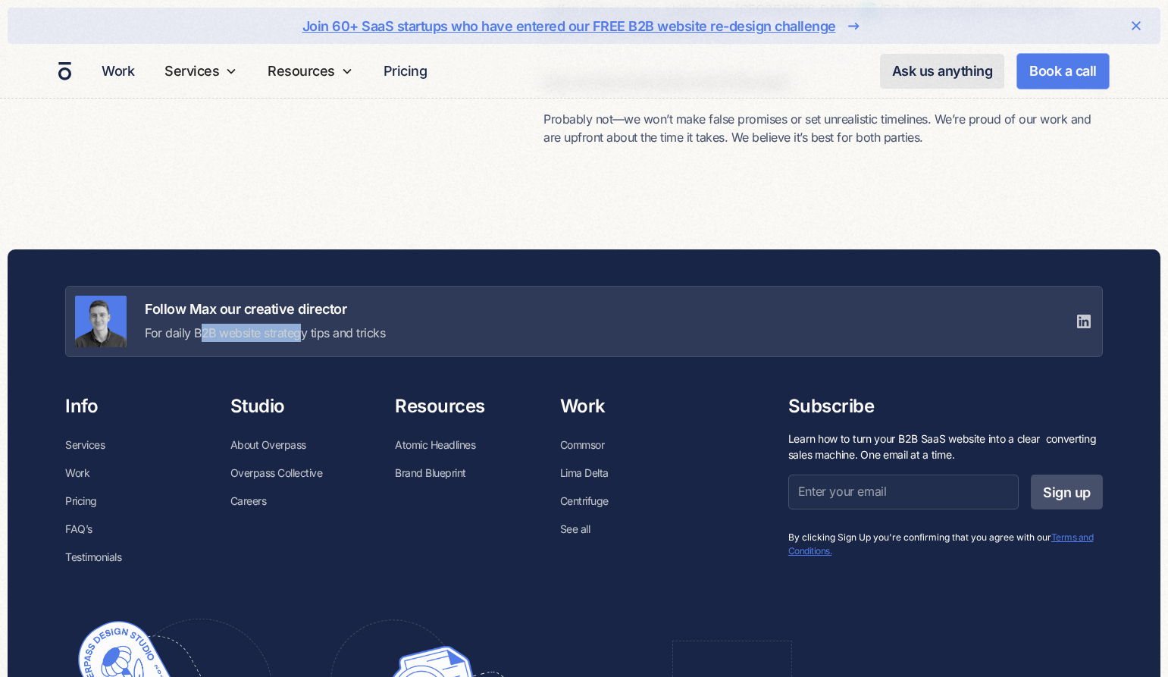
drag, startPoint x: 202, startPoint y: 317, endPoint x: 303, endPoint y: 315, distance: 101.6
click at [302, 324] on p "For daily B2B website strategy tips and tricks" at bounding box center [265, 333] width 240 height 18
click at [303, 324] on p "For daily B2B website strategy tips and tricks" at bounding box center [265, 333] width 240 height 18
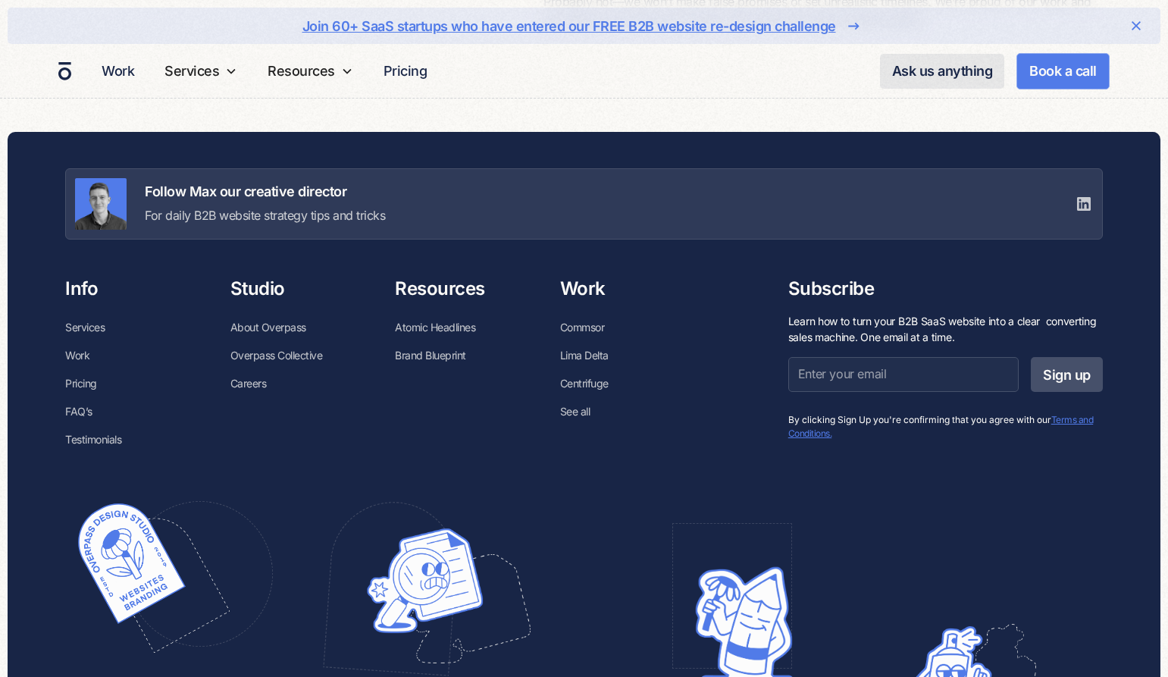
scroll to position [5671, 0]
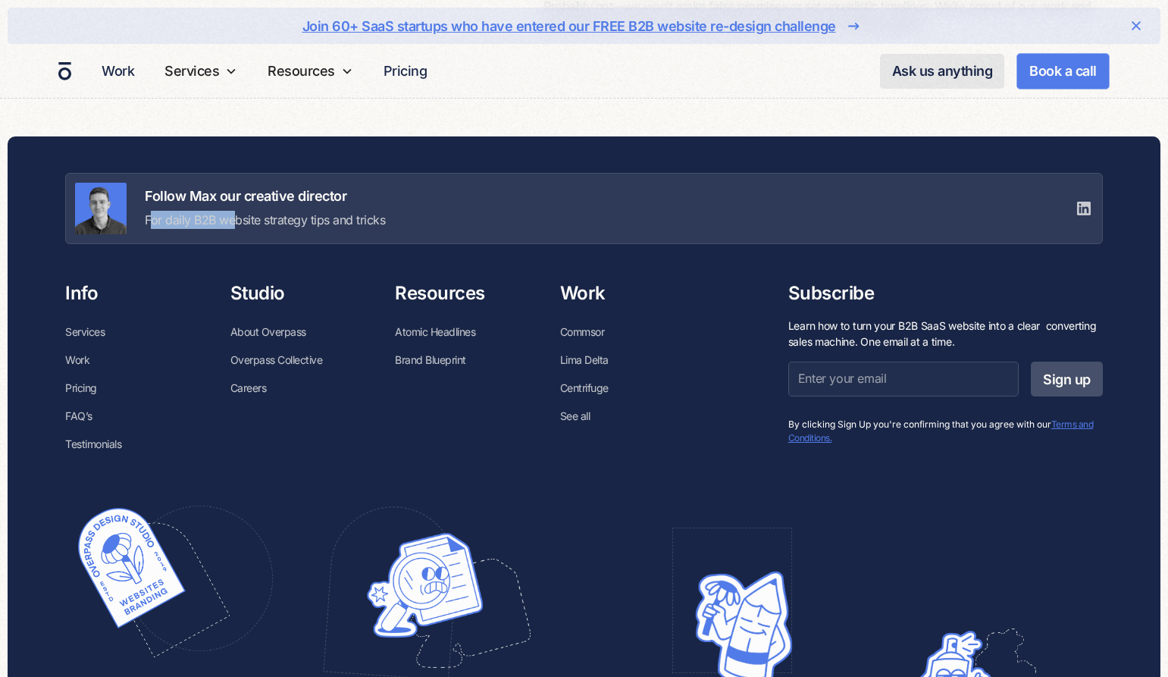
drag, startPoint x: 149, startPoint y: 205, endPoint x: 233, endPoint y: 205, distance: 84.1
click at [232, 211] on p "For daily B2B website strategy tips and tricks" at bounding box center [265, 220] width 240 height 18
click at [233, 211] on p "For daily B2B website strategy tips and tricks" at bounding box center [265, 220] width 240 height 18
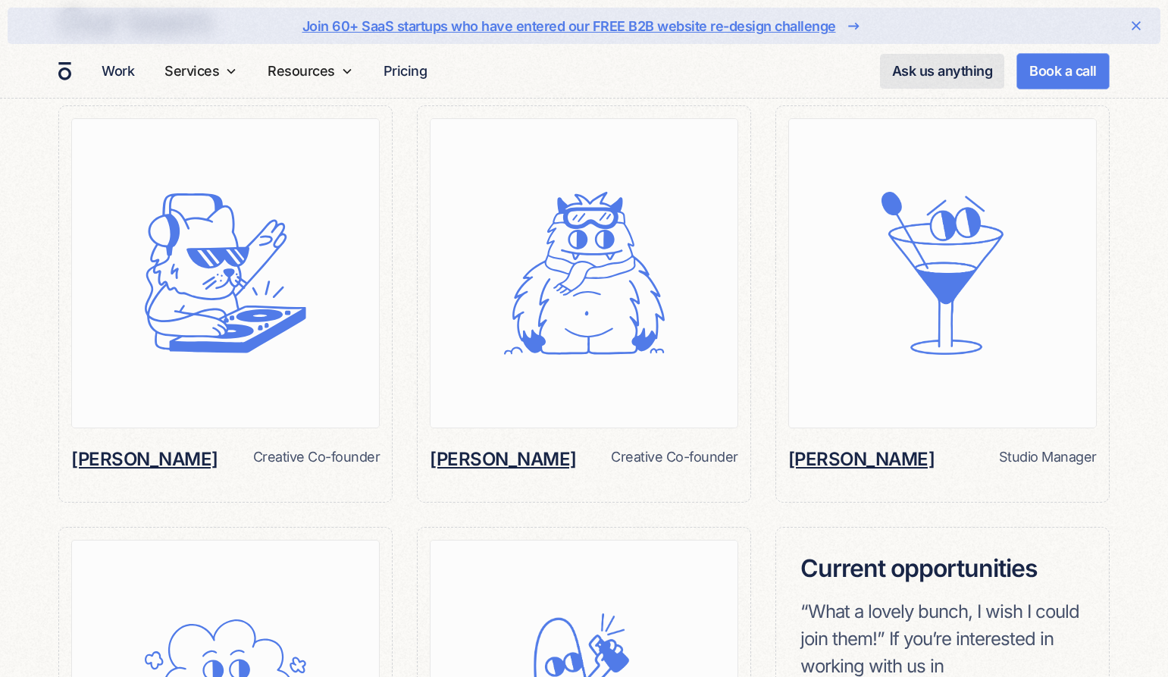
scroll to position [644, 0]
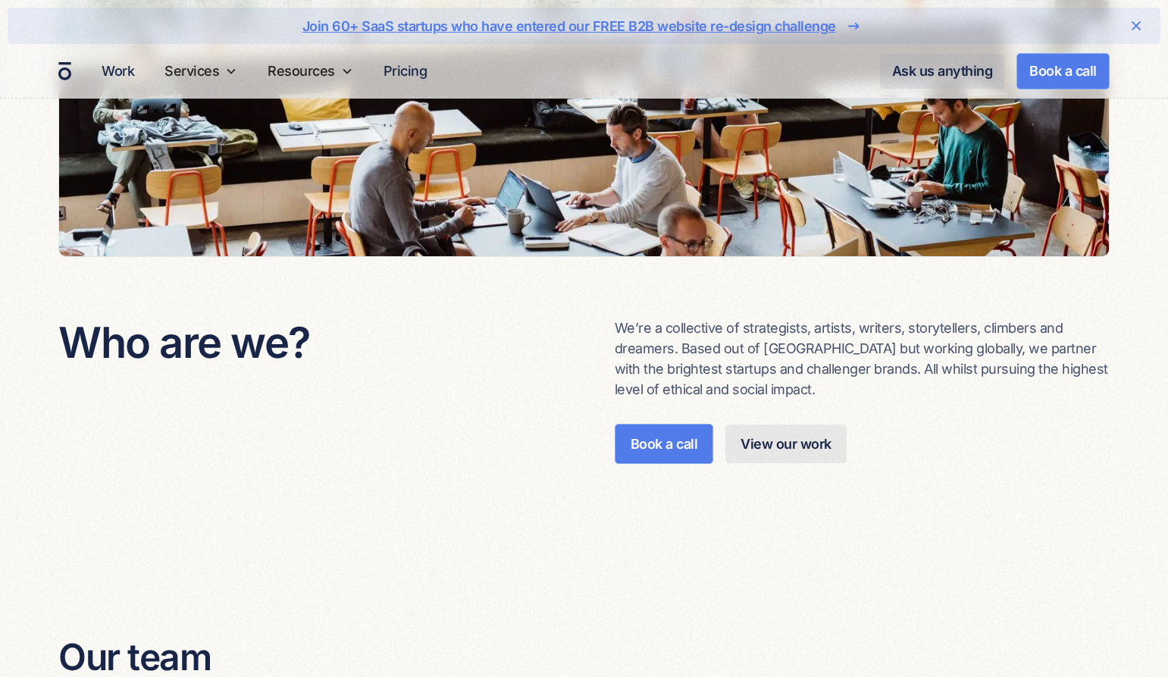
click at [558, 20] on div "Join 60+ SaaS startups who have entered our FREE B2B website re-design challenge" at bounding box center [569, 26] width 534 height 20
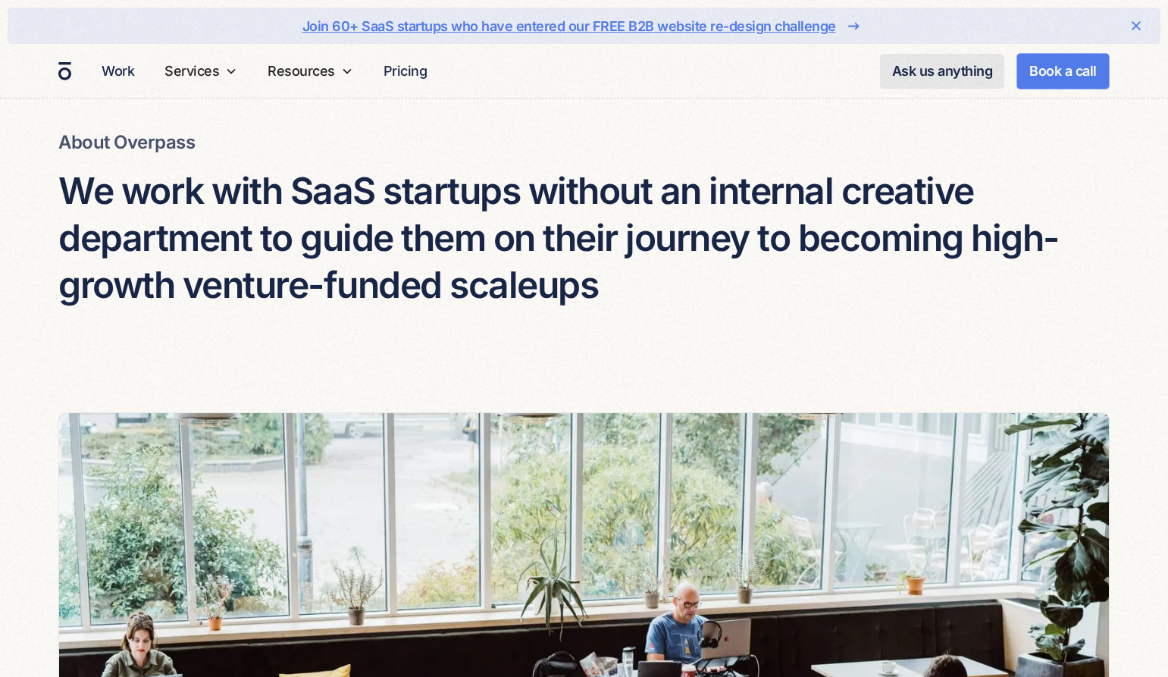
scroll to position [0, 0]
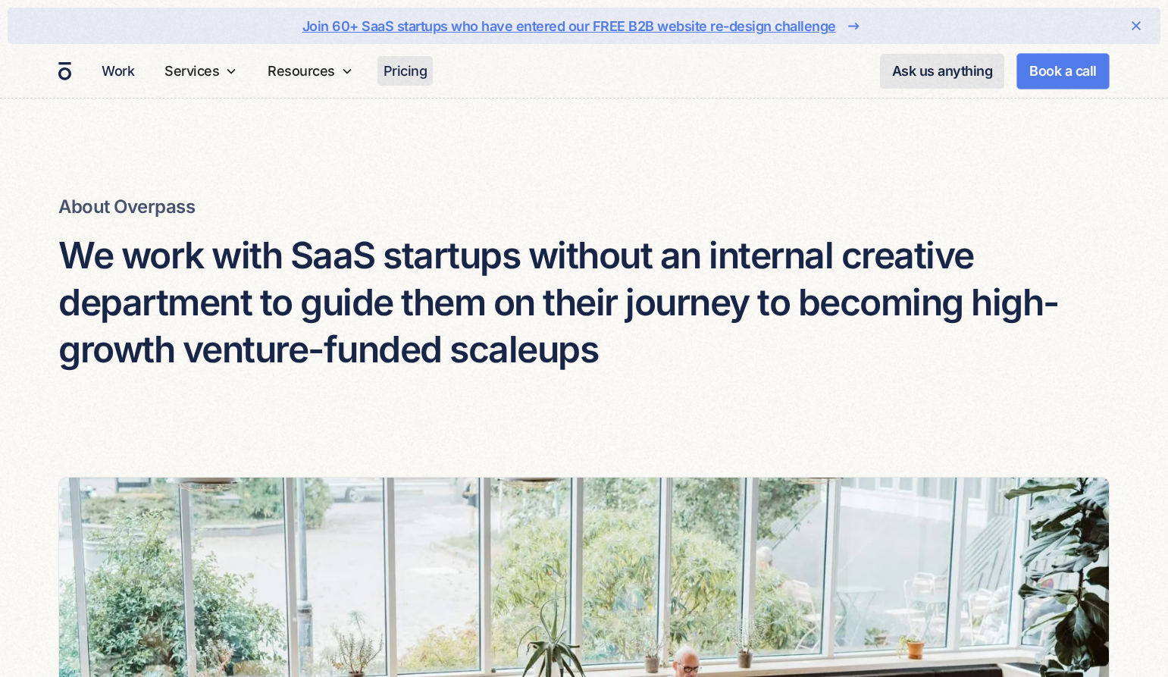
click at [410, 73] on link "Pricing" at bounding box center [405, 71] width 56 height 30
